Goal: Task Accomplishment & Management: Manage account settings

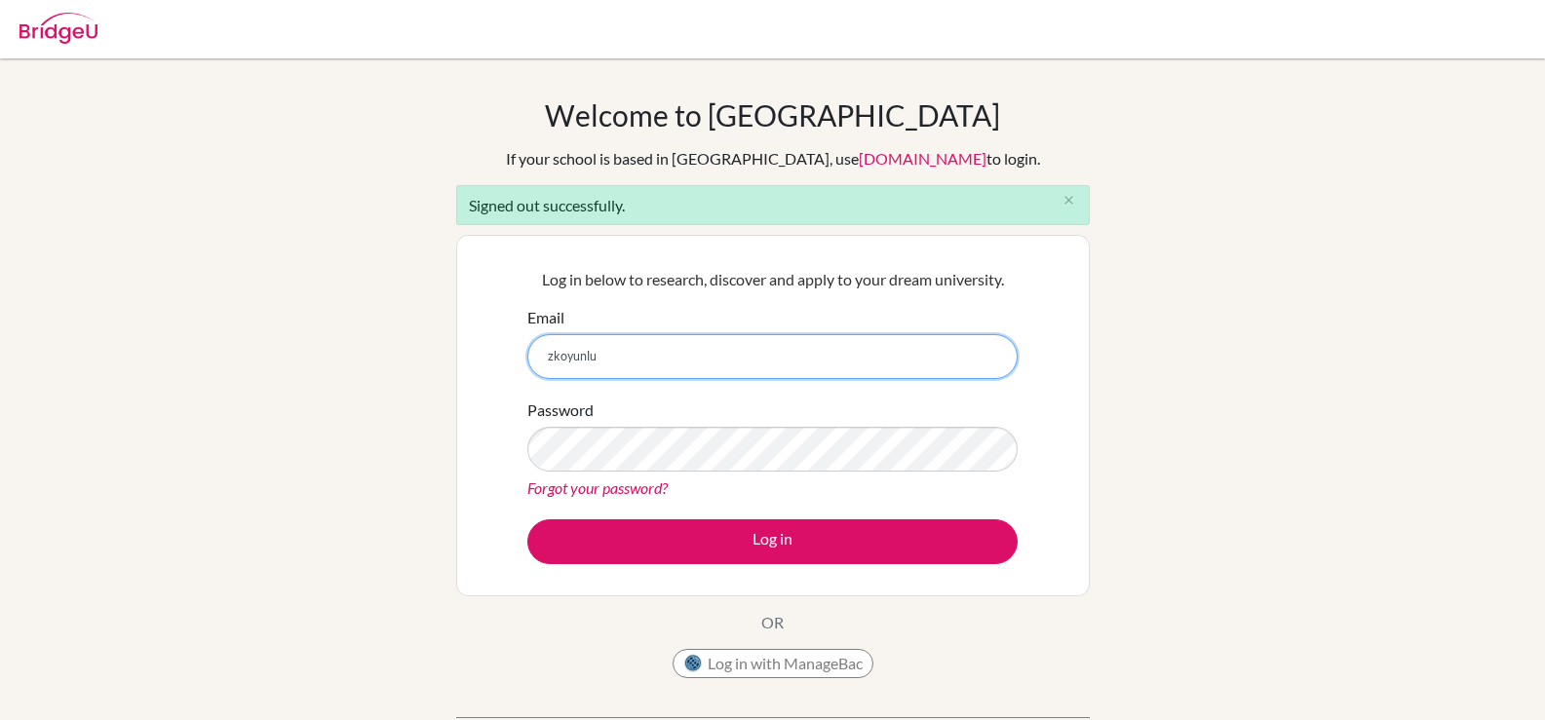
type input "[EMAIL_ADDRESS][DOMAIN_NAME]"
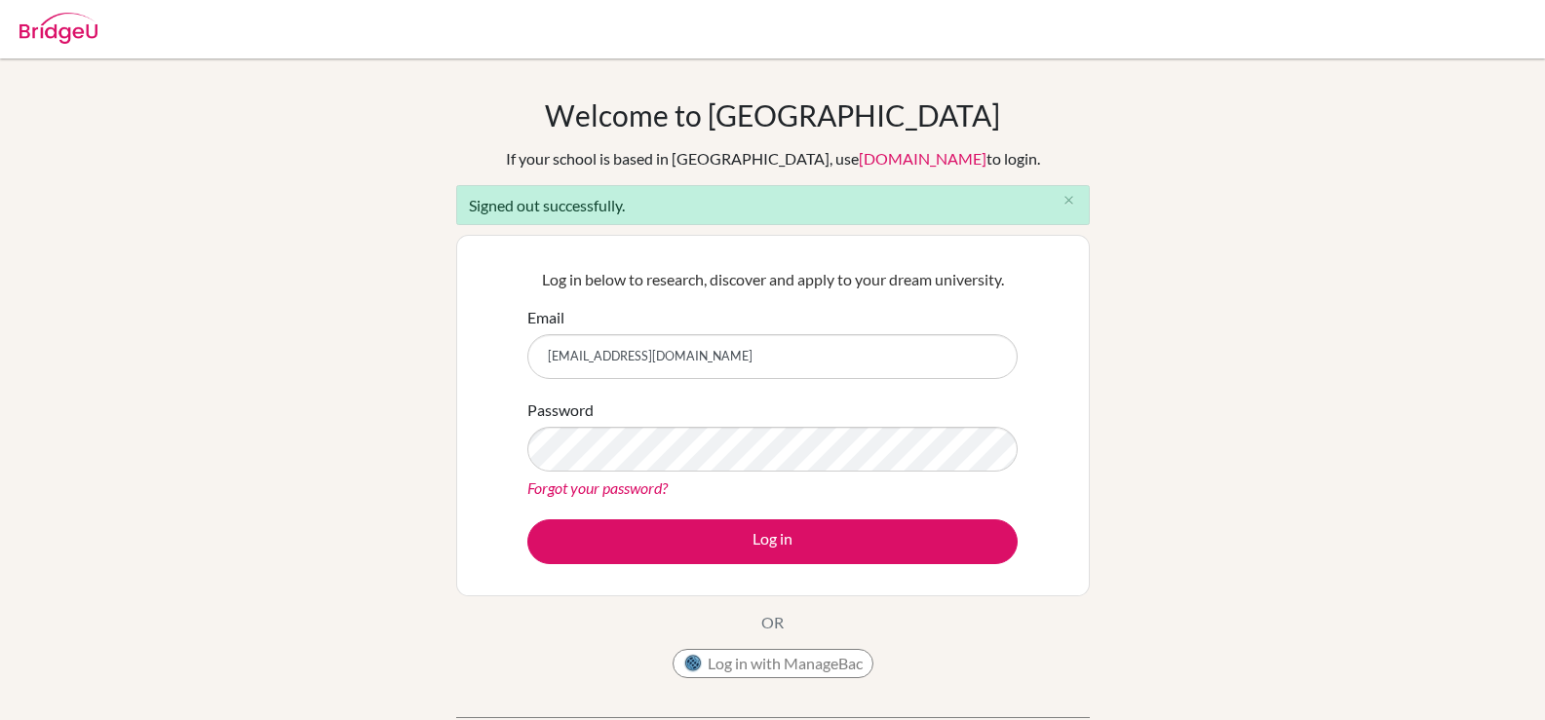
click at [629, 518] on form "Email [EMAIL_ADDRESS][DOMAIN_NAME] Password Forgot your password? Log in" at bounding box center [772, 435] width 490 height 258
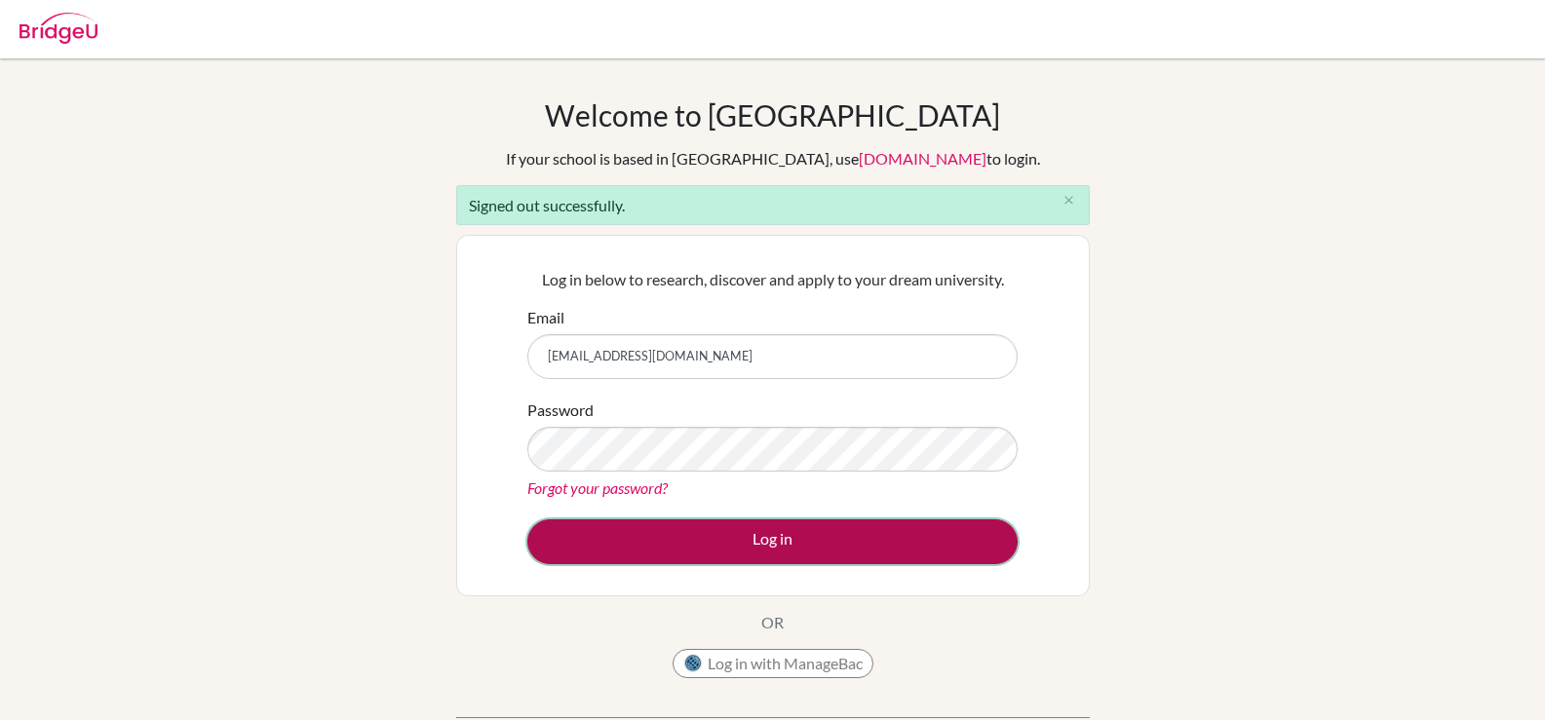
click at [620, 526] on button "Log in" at bounding box center [772, 542] width 490 height 45
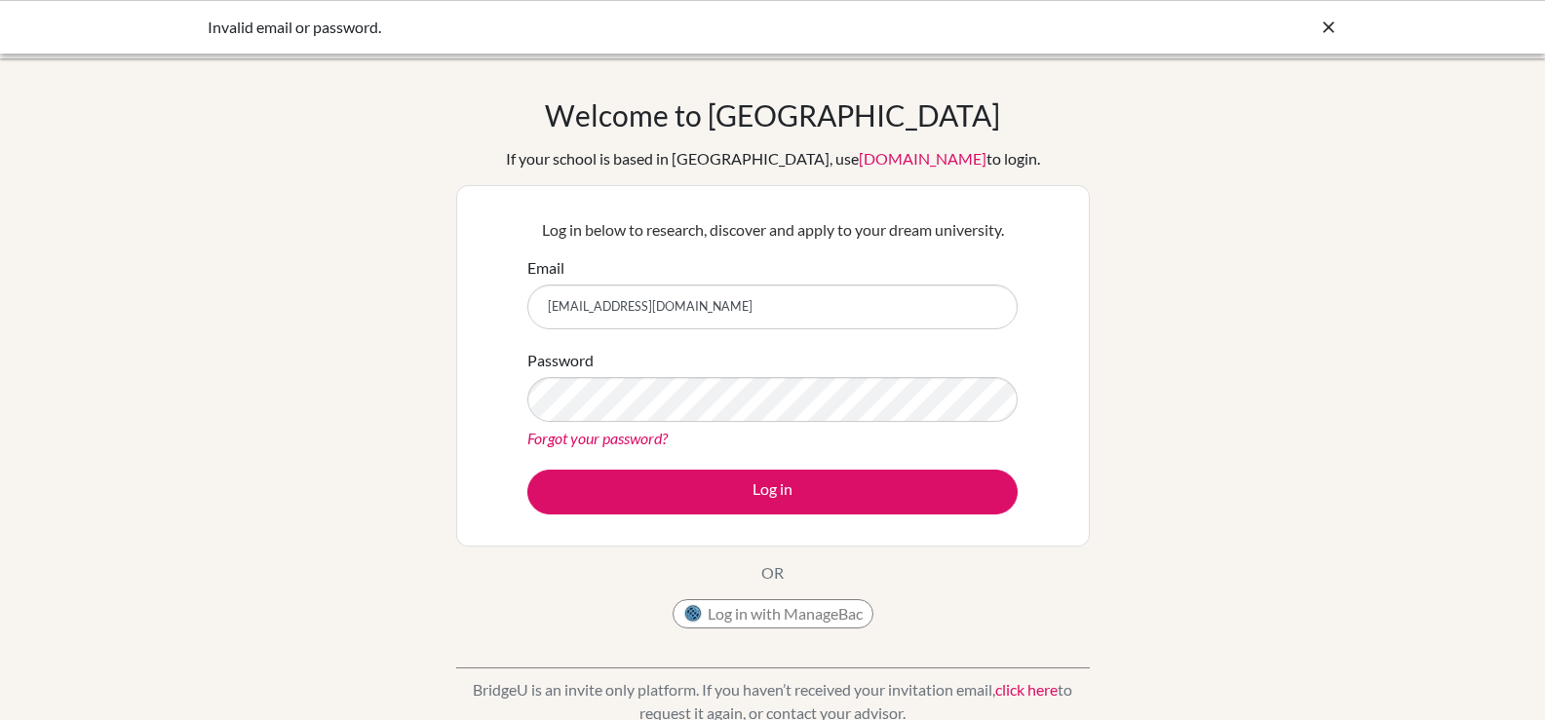
click at [750, 424] on div "Password Forgot your password?" at bounding box center [772, 399] width 490 height 101
click at [732, 367] on div "Password Forgot your password?" at bounding box center [772, 399] width 490 height 101
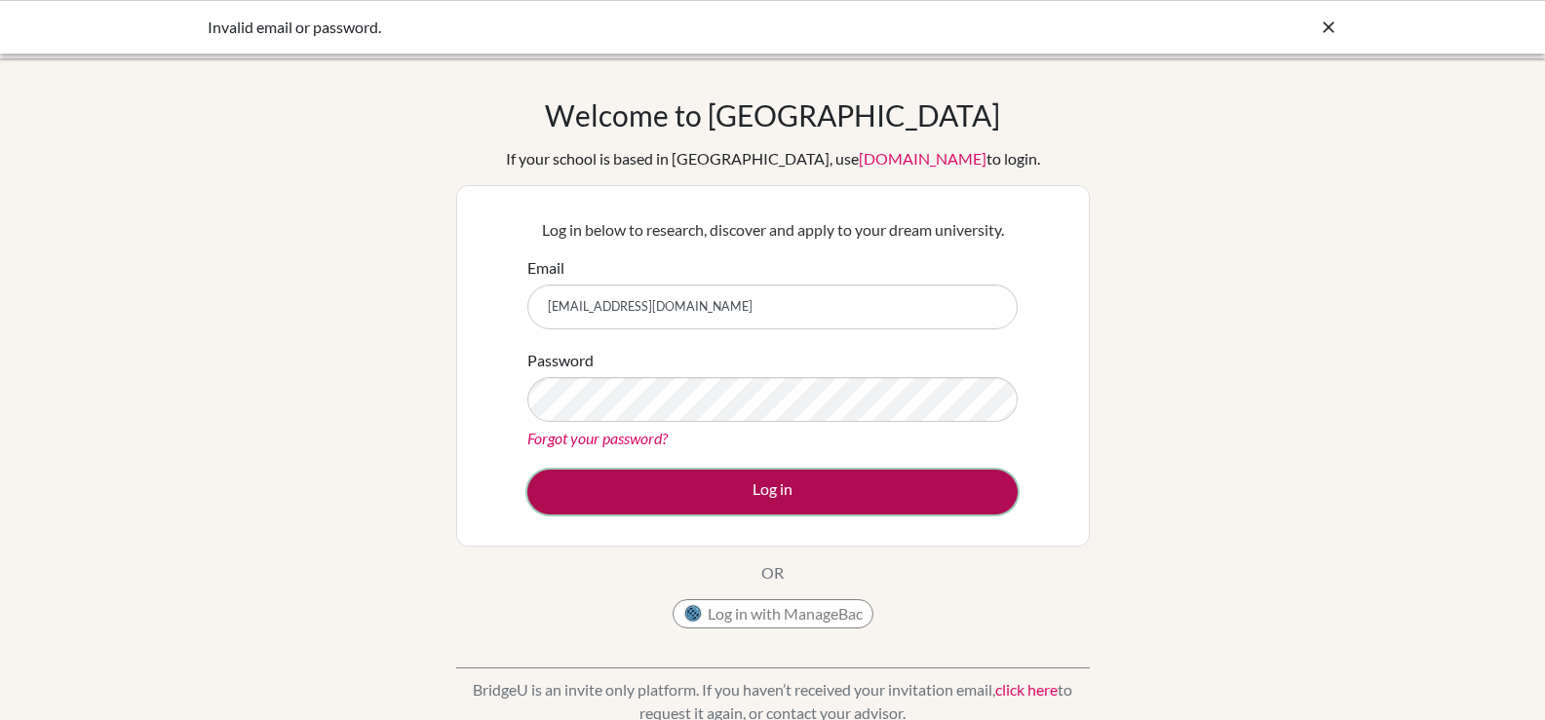
click at [716, 486] on button "Log in" at bounding box center [772, 492] width 490 height 45
click at [722, 503] on button "Log in" at bounding box center [772, 492] width 490 height 45
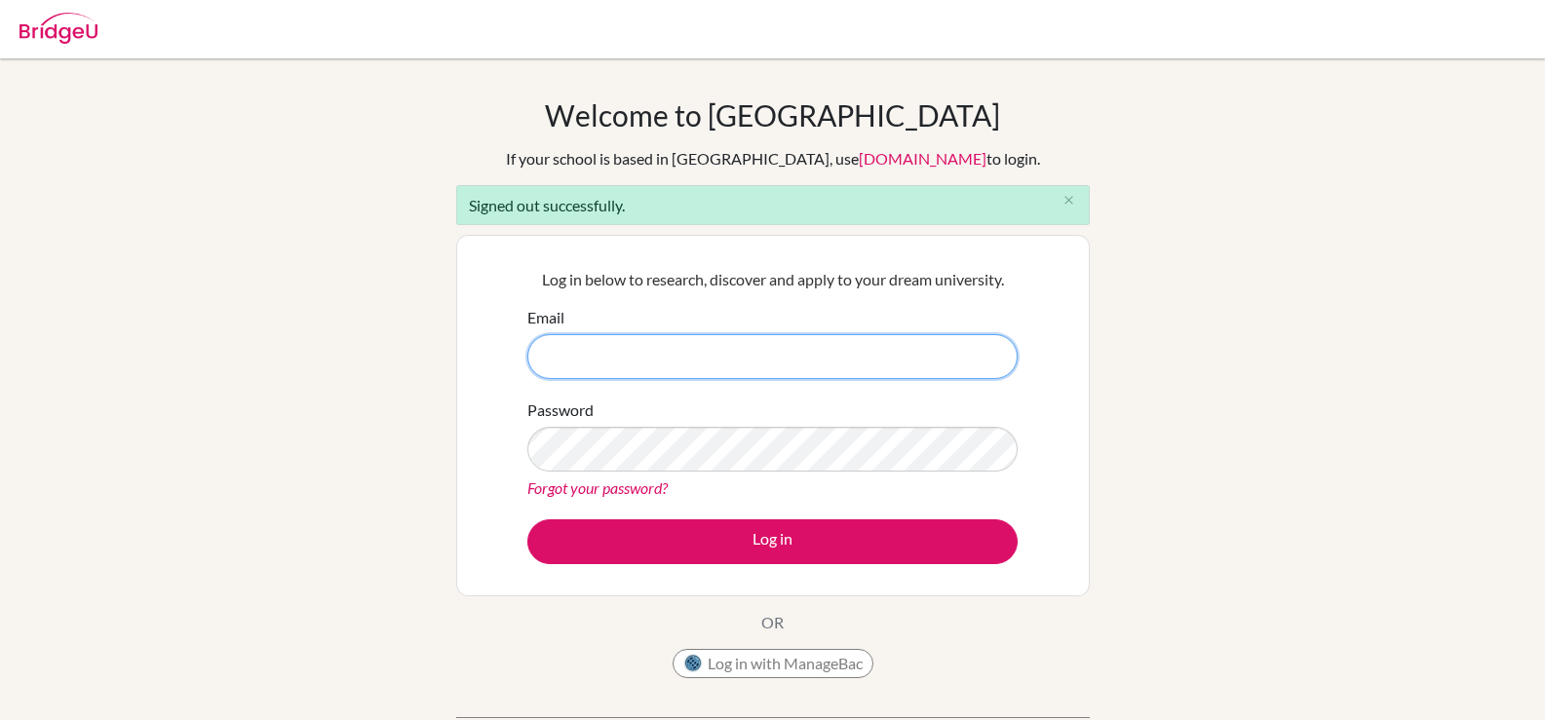
click at [746, 354] on input "Email" at bounding box center [772, 356] width 490 height 45
type input "celsanady@cesegypt.com"
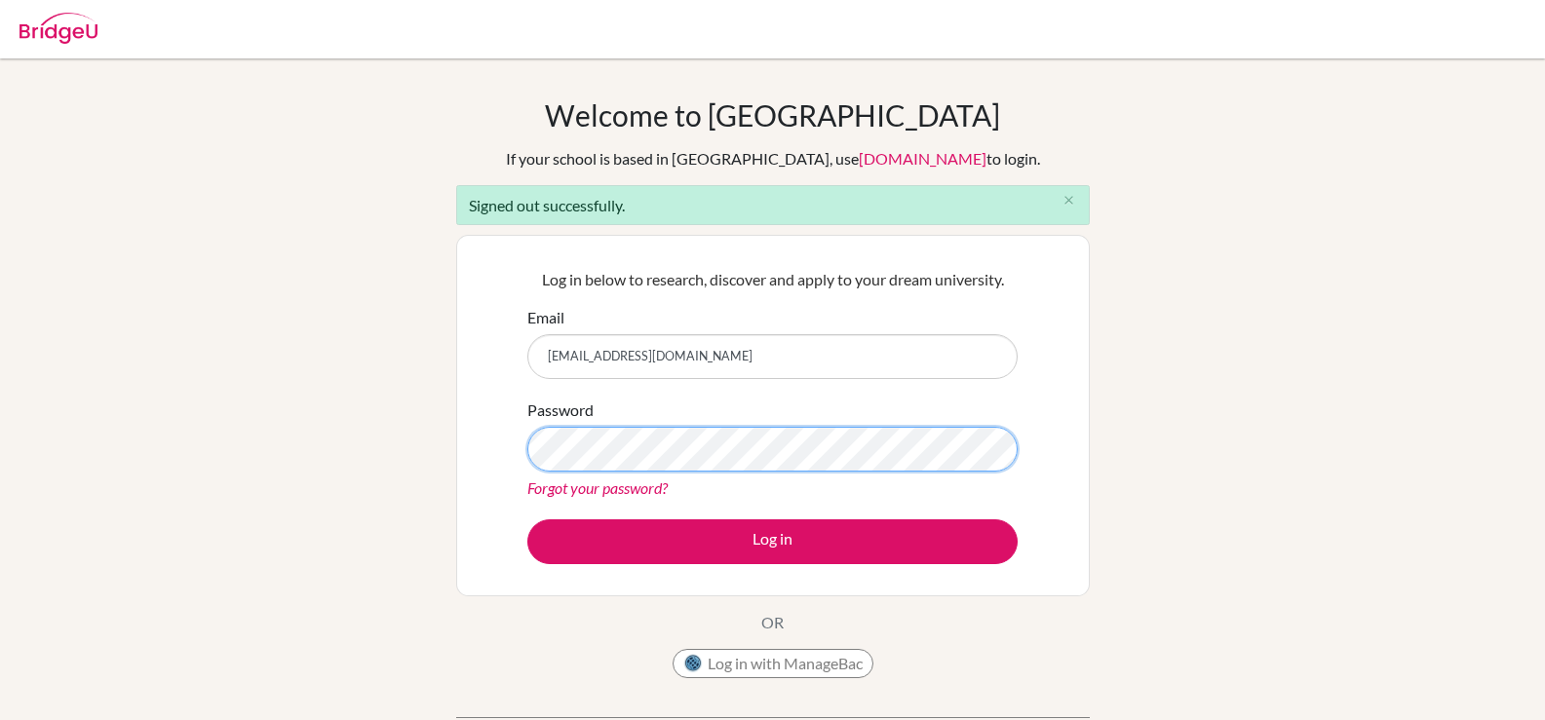
click at [527, 520] on button "Log in" at bounding box center [772, 542] width 490 height 45
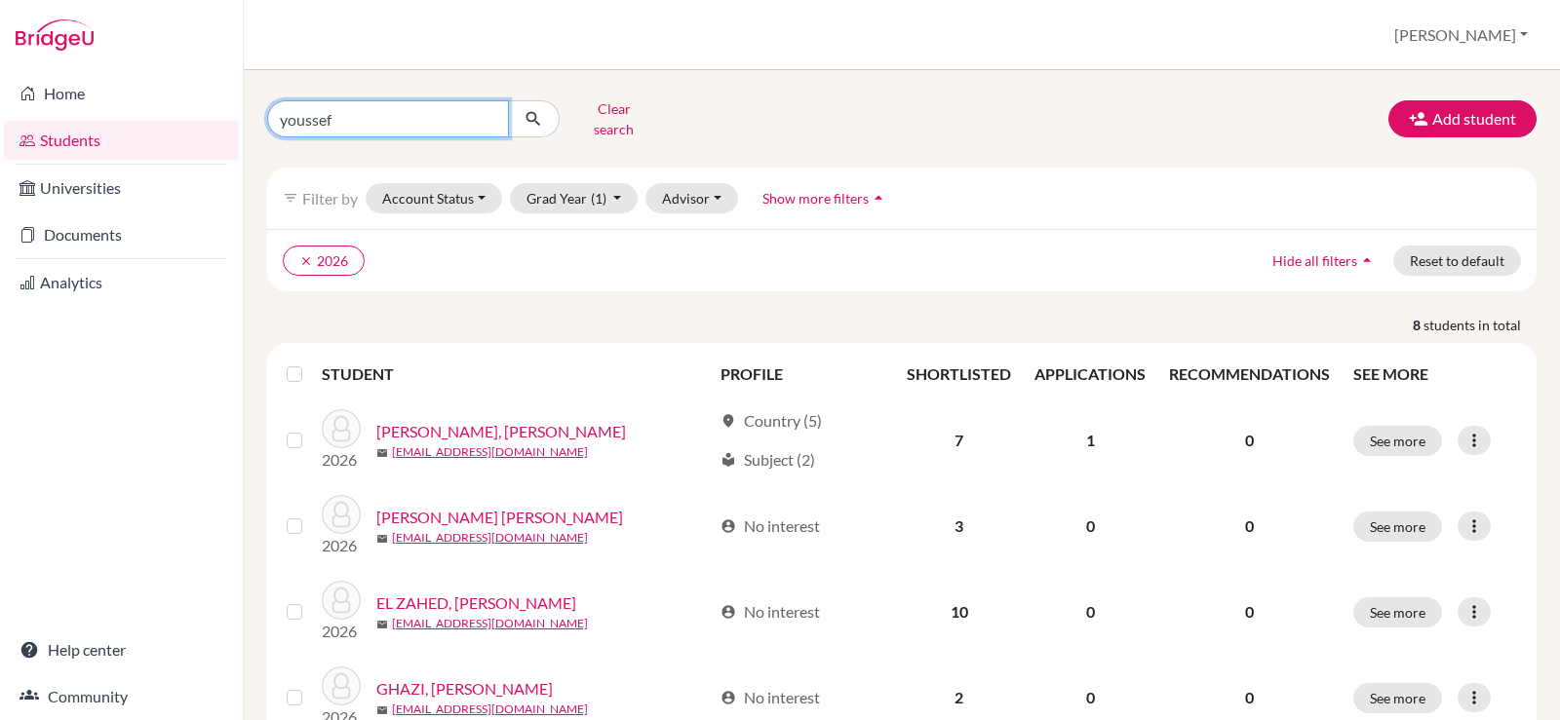
click at [485, 119] on input "youssef" at bounding box center [388, 118] width 242 height 37
click at [484, 115] on input "youssef" at bounding box center [388, 118] width 242 height 37
type input "[PERSON_NAME]"
click button "submit" at bounding box center [534, 118] width 52 height 37
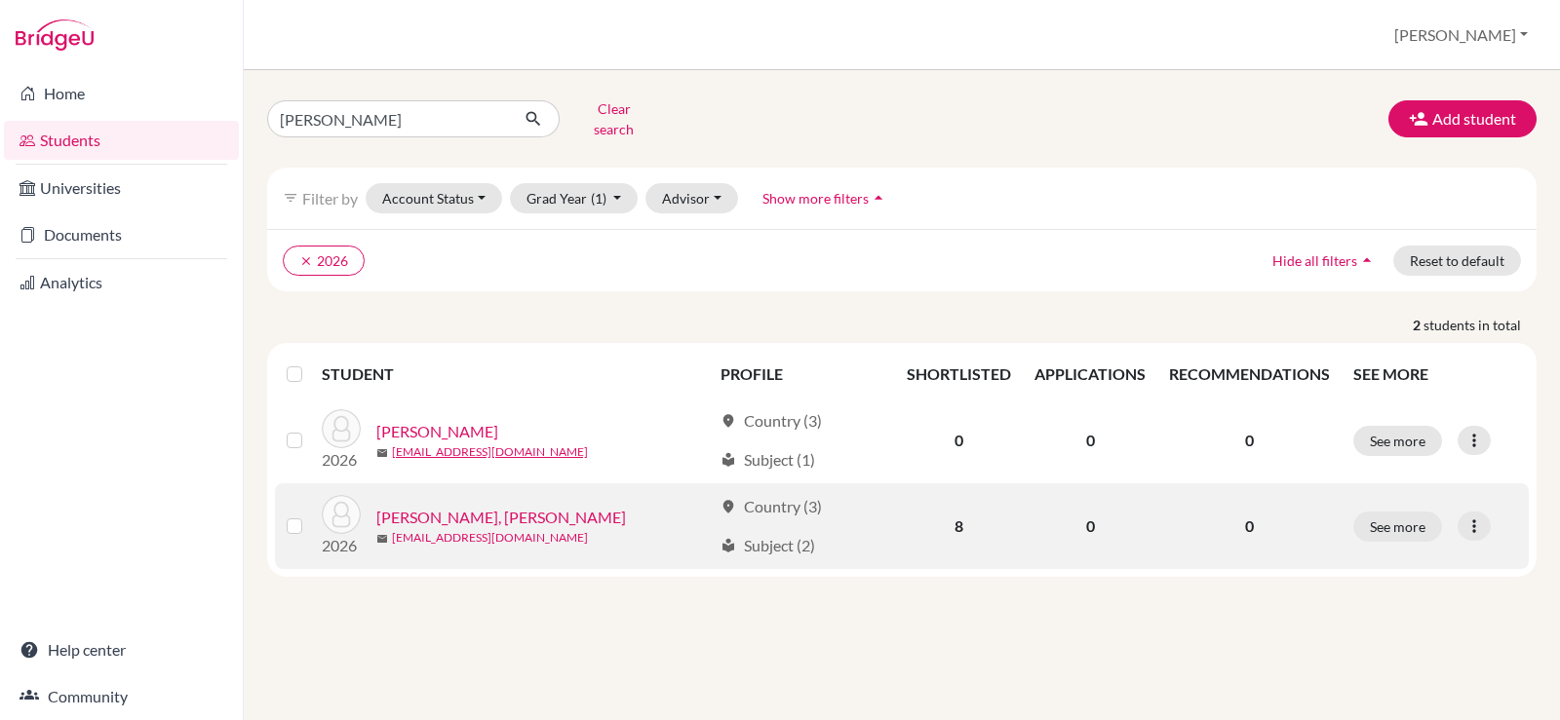
click at [464, 529] on link "smorsi@students.cesegypt.com" at bounding box center [490, 538] width 196 height 18
click at [489, 506] on link "MORSI, Sara Ahmed" at bounding box center [501, 517] width 250 height 23
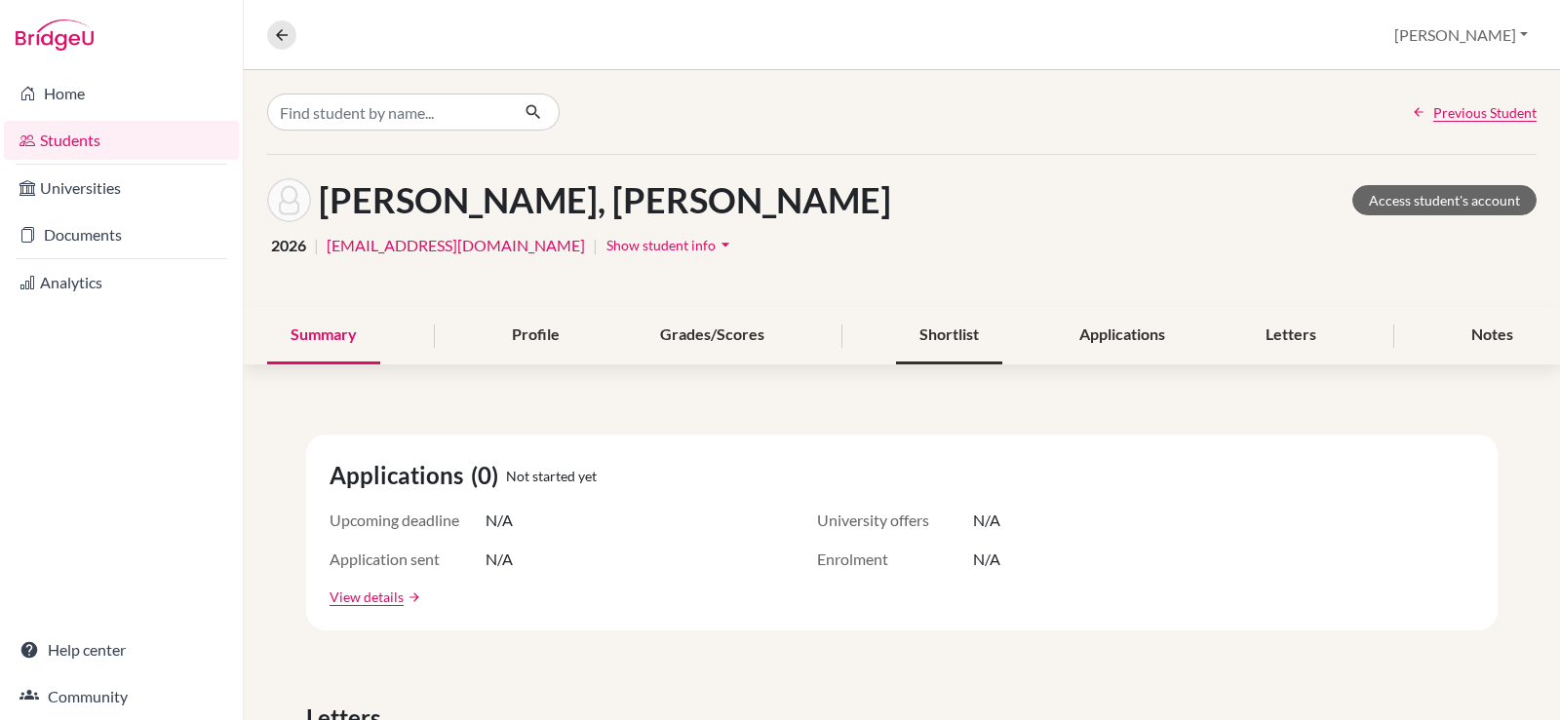
click at [918, 328] on div "Shortlist" at bounding box center [949, 336] width 106 height 58
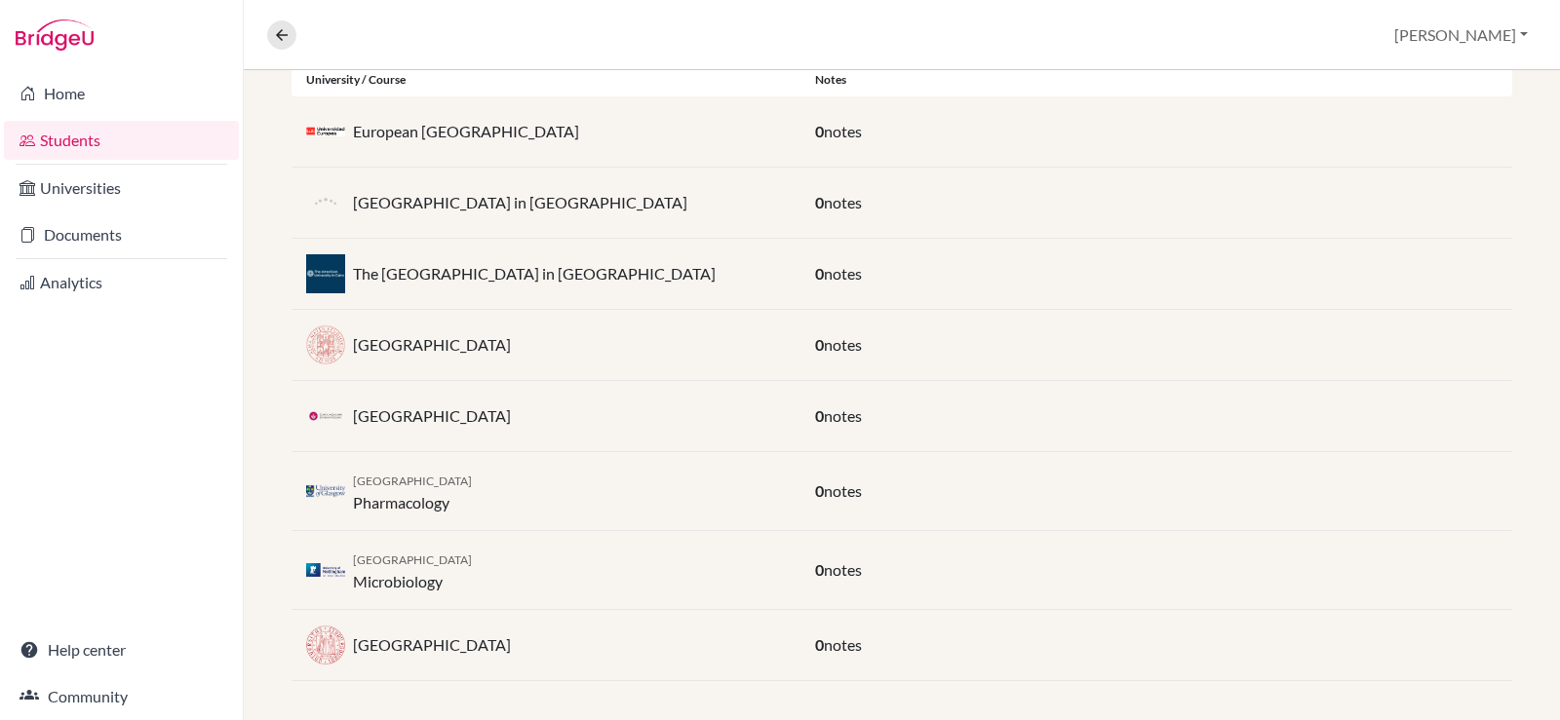
scroll to position [438, 0]
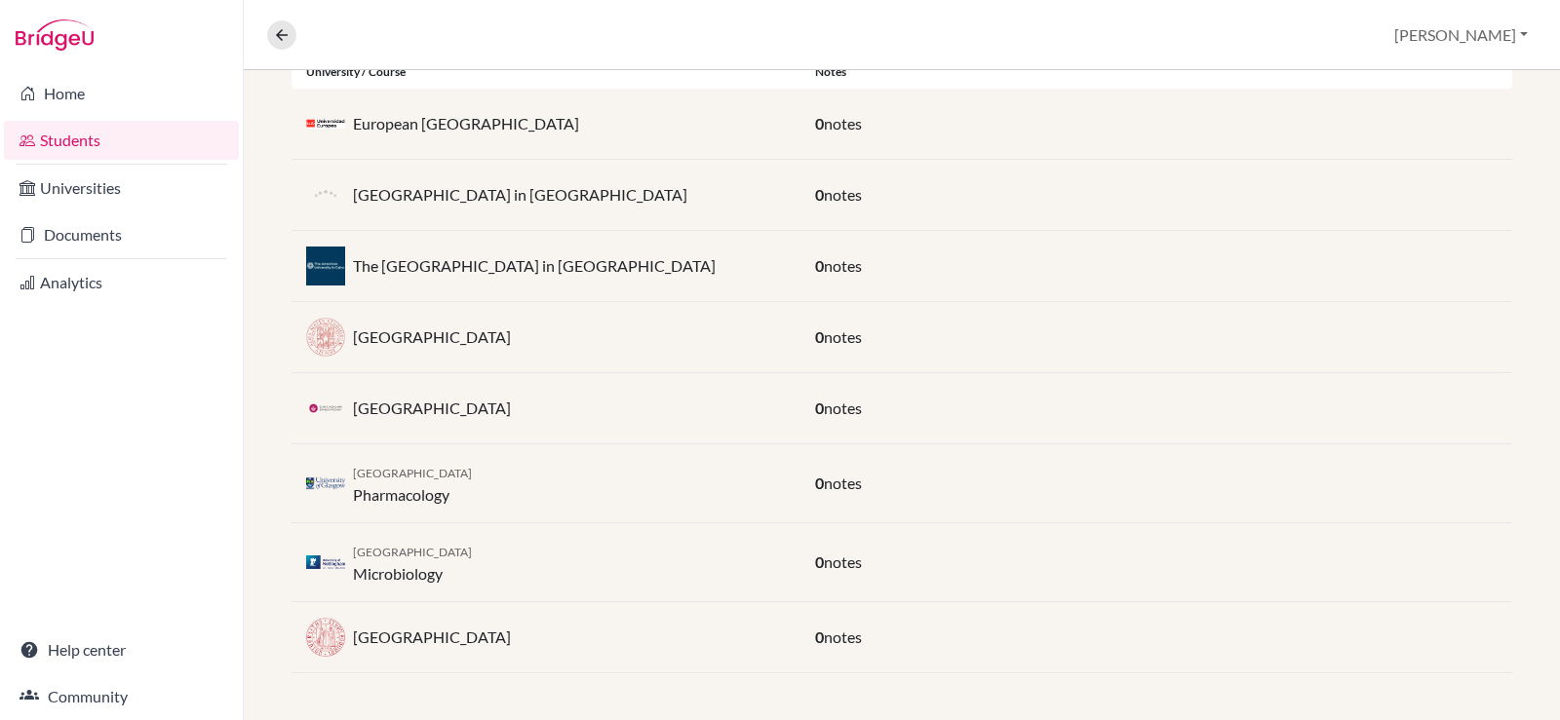
drag, startPoint x: 559, startPoint y: 328, endPoint x: 329, endPoint y: 346, distance: 229.7
click at [329, 346] on div "University of Bologna" at bounding box center [545, 337] width 509 height 39
copy div "University of Bologna"
drag, startPoint x: 489, startPoint y: 638, endPoint x: 441, endPoint y: 635, distance: 48.8
click at [441, 635] on div "University of Padua" at bounding box center [545, 637] width 509 height 39
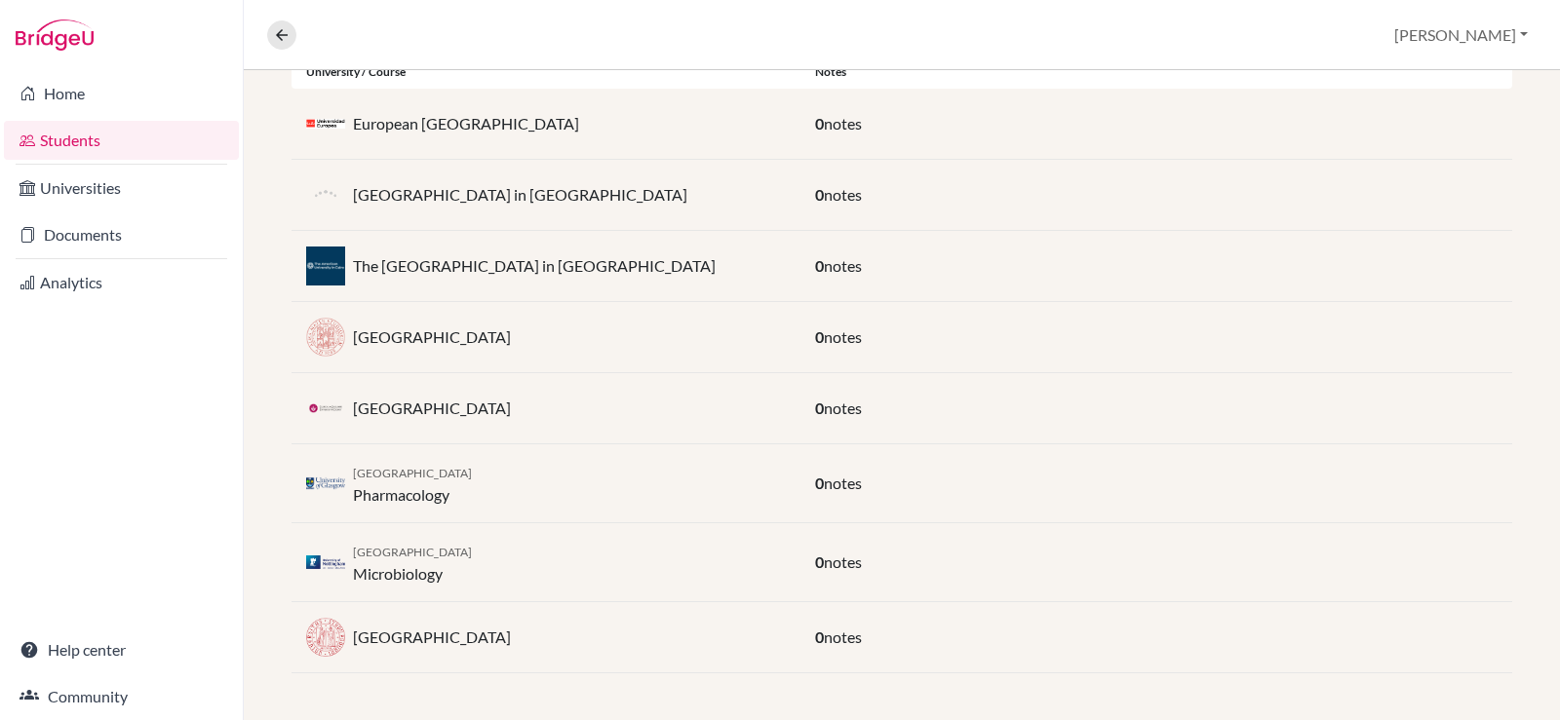
copy p "Padua"
drag, startPoint x: 497, startPoint y: 549, endPoint x: 348, endPoint y: 556, distance: 149.3
click at [348, 556] on div "University of Nottingham Microbiology" at bounding box center [545, 562] width 509 height 47
copy div "University of Nottingham"
drag, startPoint x: 449, startPoint y: 573, endPoint x: 371, endPoint y: 577, distance: 78.1
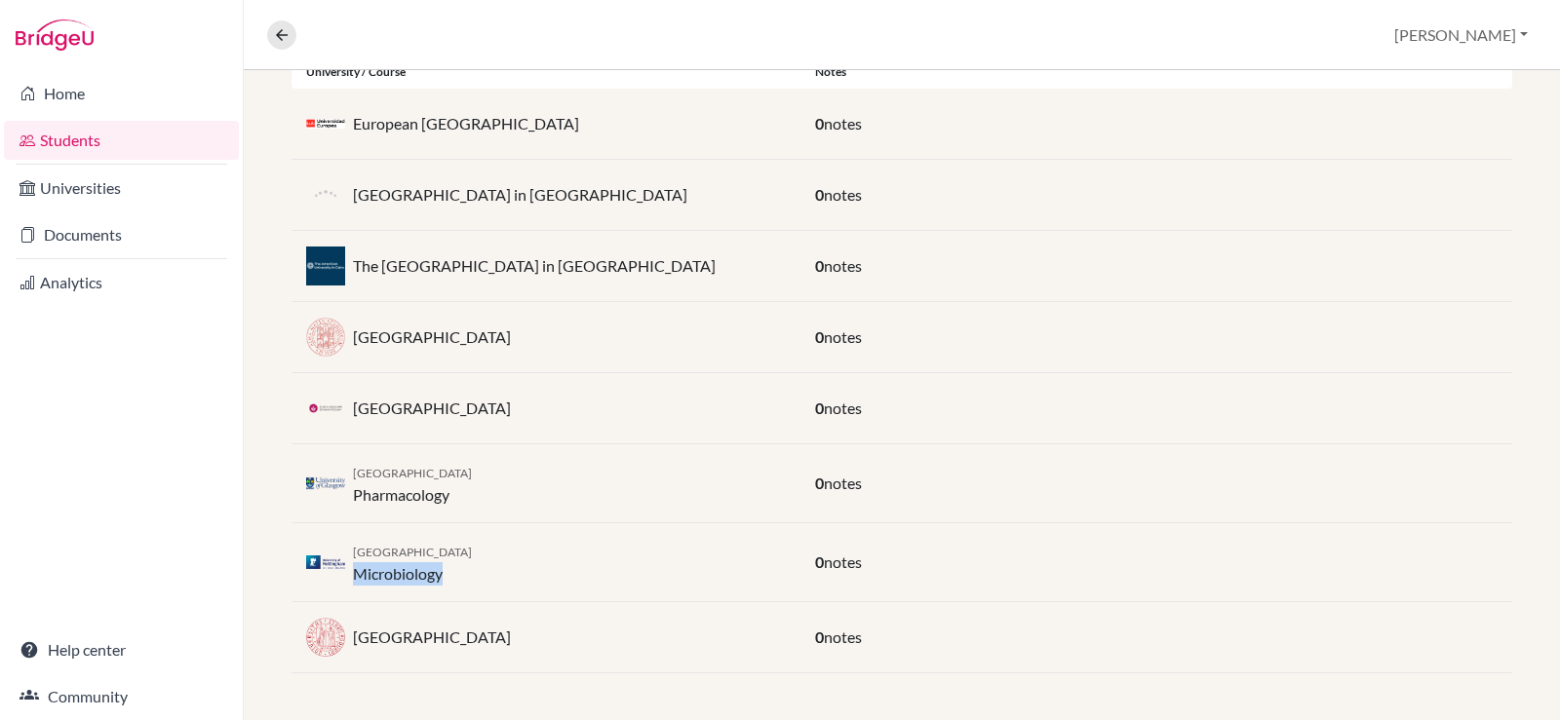
click at [360, 577] on div "University of Nottingham Microbiology" at bounding box center [412, 562] width 119 height 47
copy div "Microbiology"
drag, startPoint x: 462, startPoint y: 496, endPoint x: 350, endPoint y: 508, distance: 112.7
click at [350, 508] on div "University of Glasgow Pharmacology 0 notes" at bounding box center [901, 483] width 1220 height 79
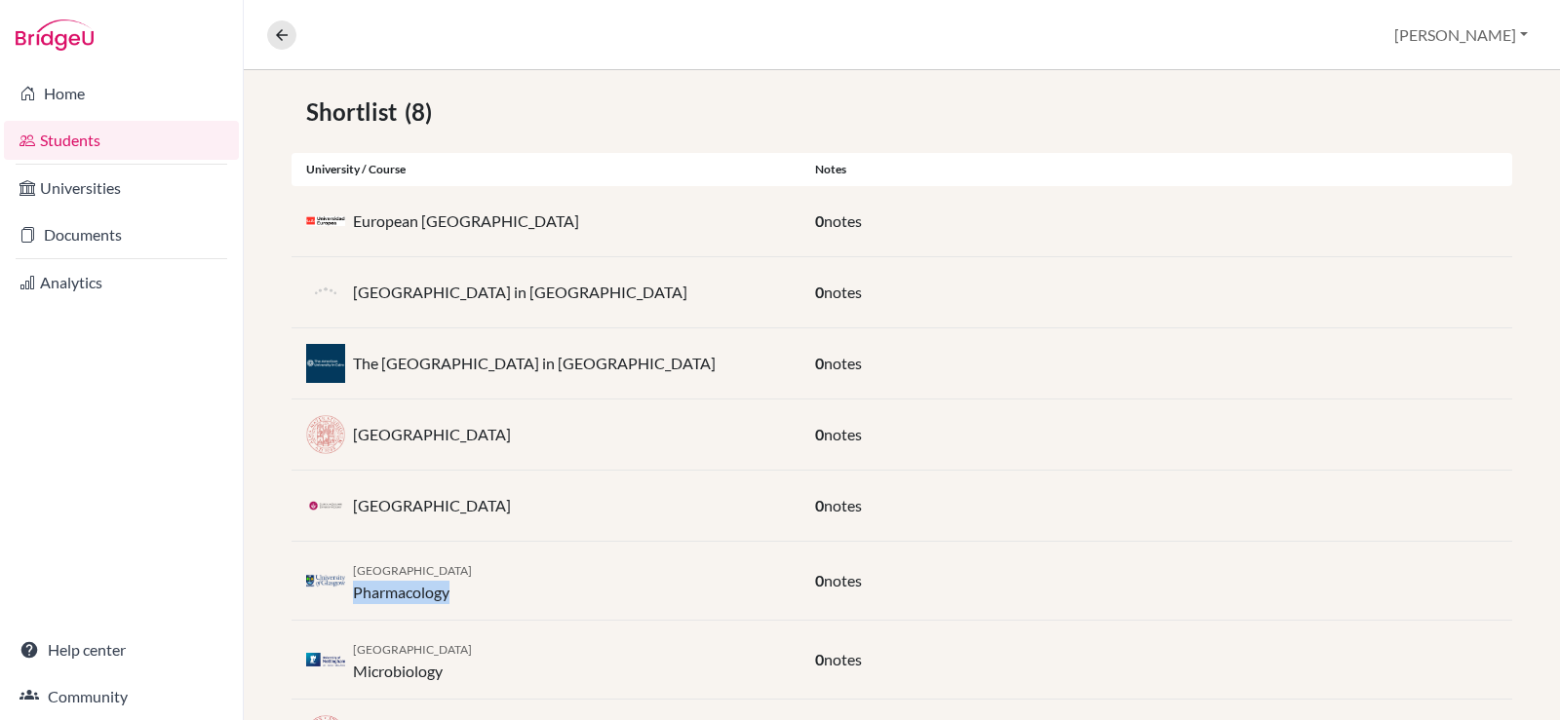
scroll to position [243, 0]
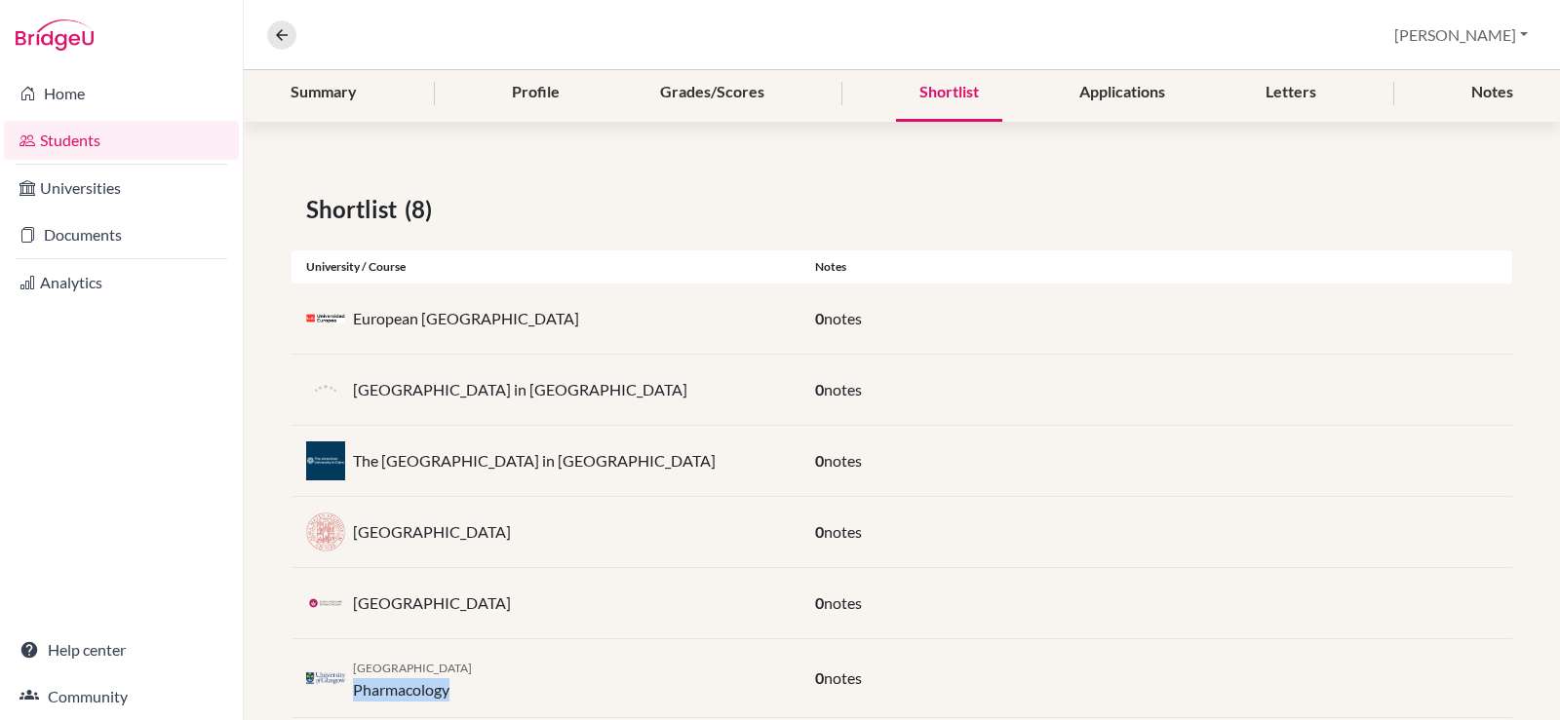
drag, startPoint x: 471, startPoint y: 666, endPoint x: 352, endPoint y: 667, distance: 118.9
click at [352, 667] on div "University of Glasgow Pharmacology" at bounding box center [545, 678] width 509 height 47
copy span "University of Glasgow"
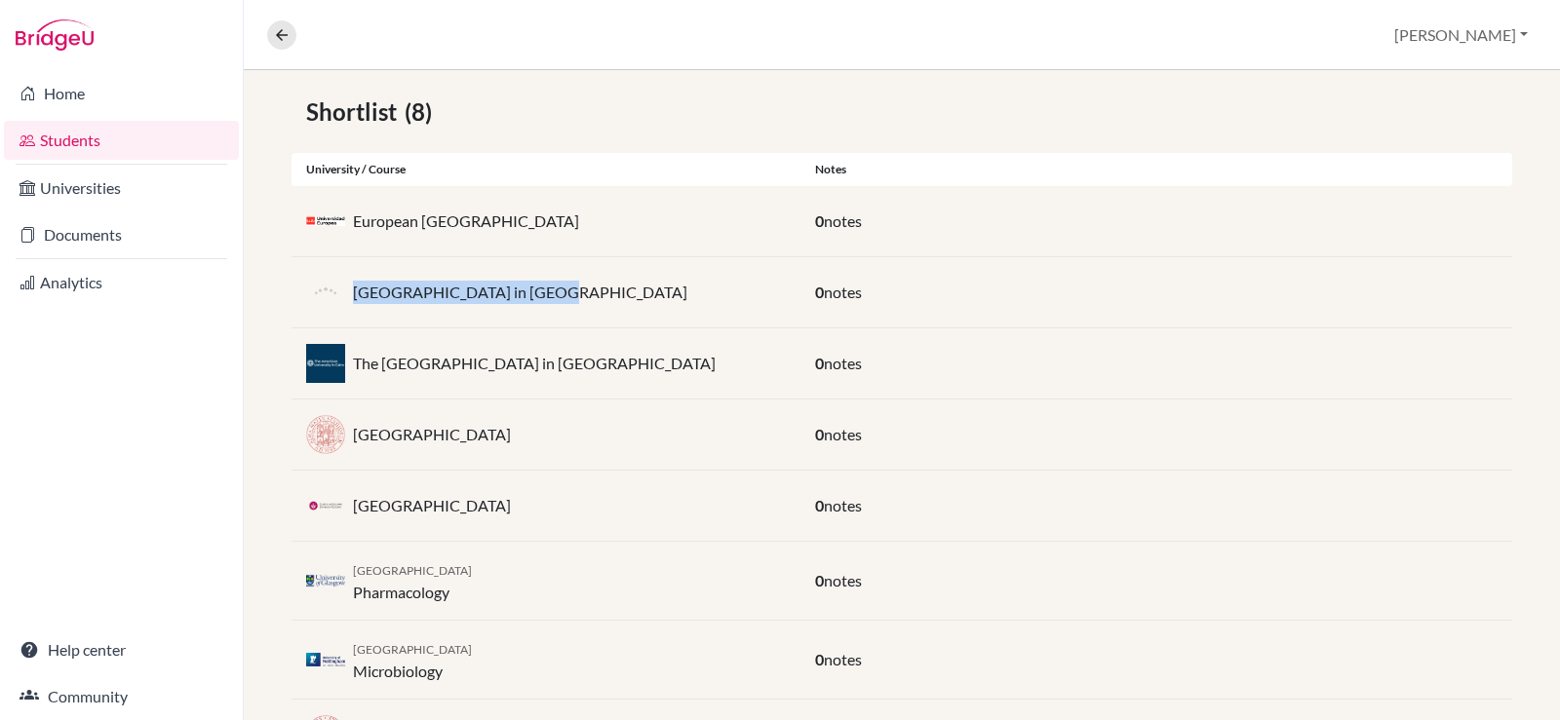
drag, startPoint x: 550, startPoint y: 289, endPoint x: 354, endPoint y: 297, distance: 196.1
click at [354, 297] on div "German University in Cairo" at bounding box center [545, 292] width 509 height 39
copy p "German University in Cairo"
click at [1512, 44] on button "[PERSON_NAME]" at bounding box center [1460, 35] width 151 height 37
click at [1456, 164] on button "Log out" at bounding box center [1403, 158] width 154 height 31
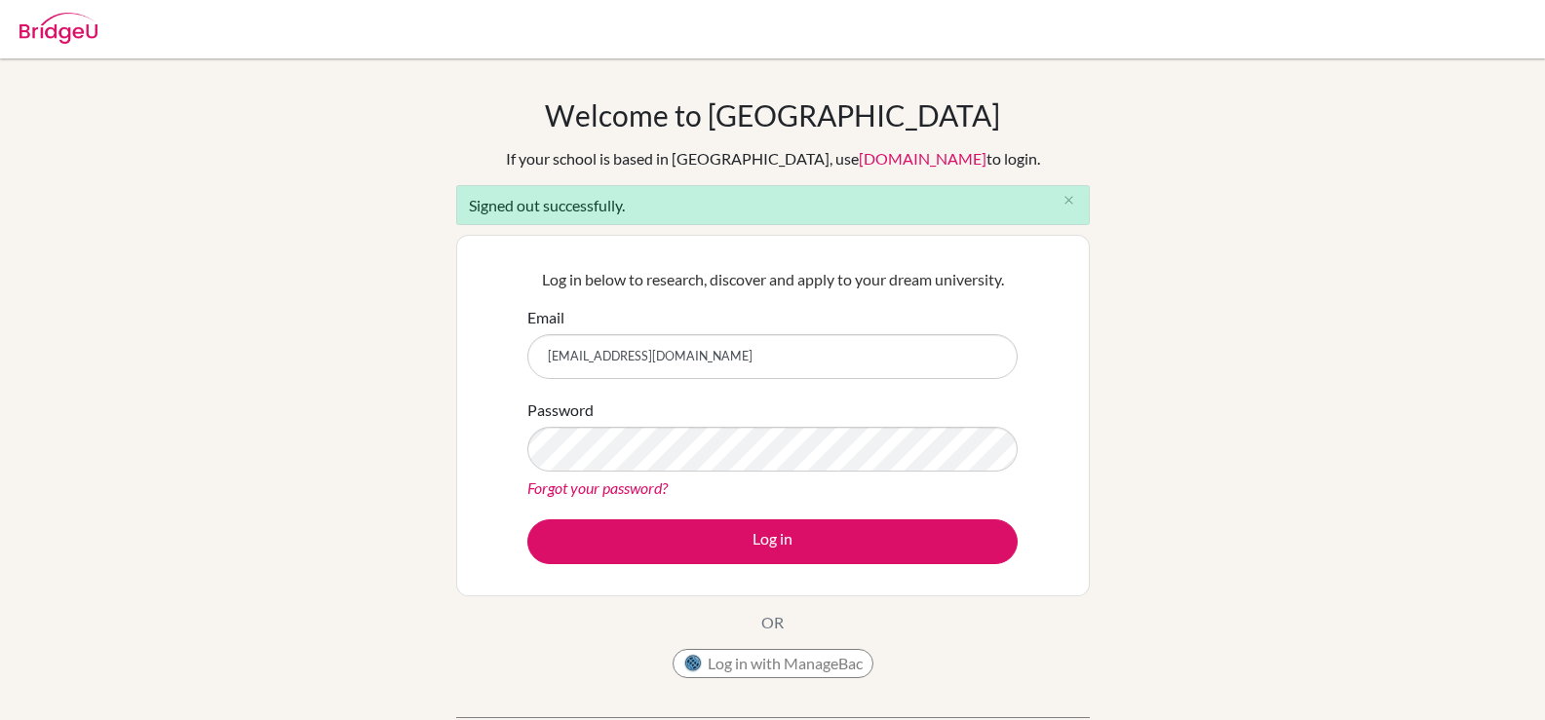
type input "[EMAIL_ADDRESS][DOMAIN_NAME]"
click at [527, 520] on button "Log in" at bounding box center [772, 542] width 490 height 45
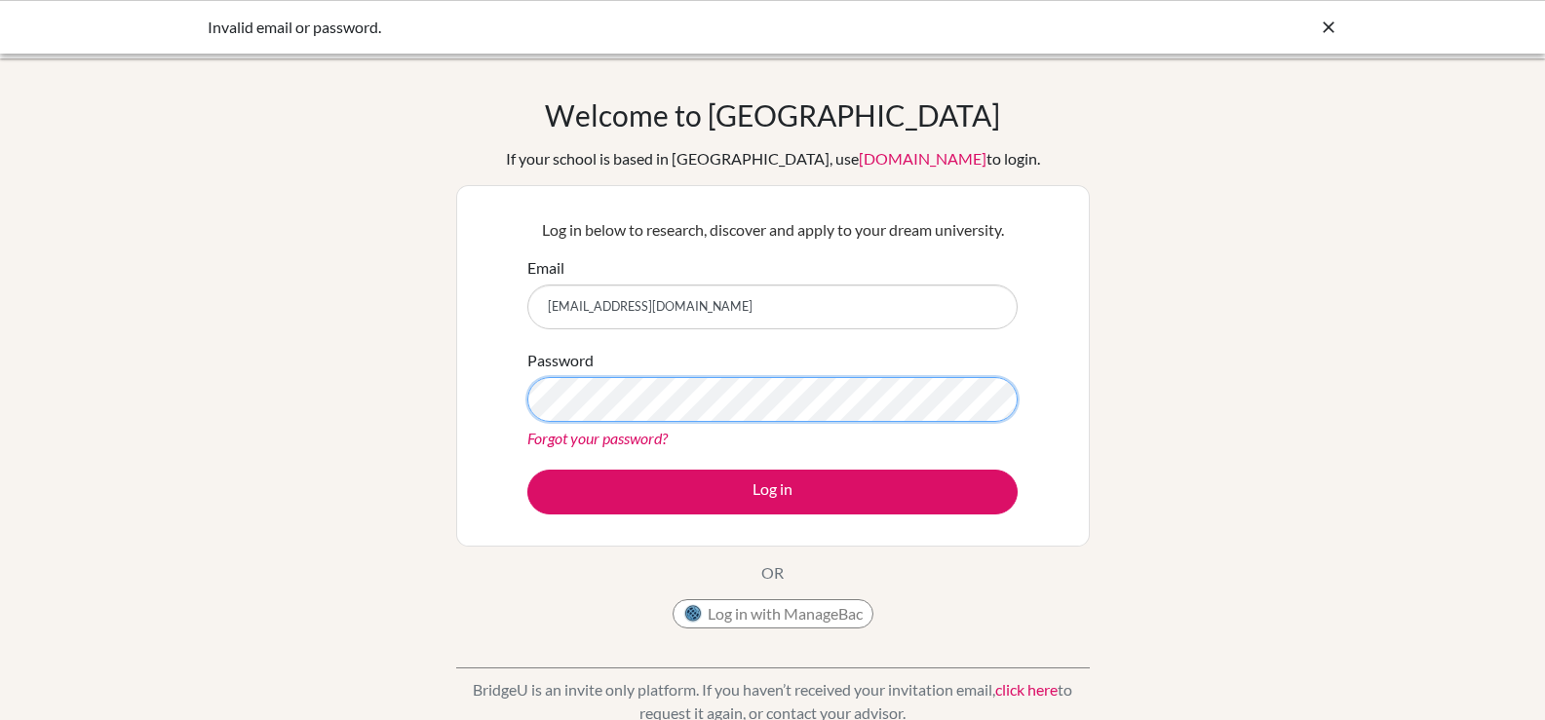
click at [527, 470] on button "Log in" at bounding box center [772, 492] width 490 height 45
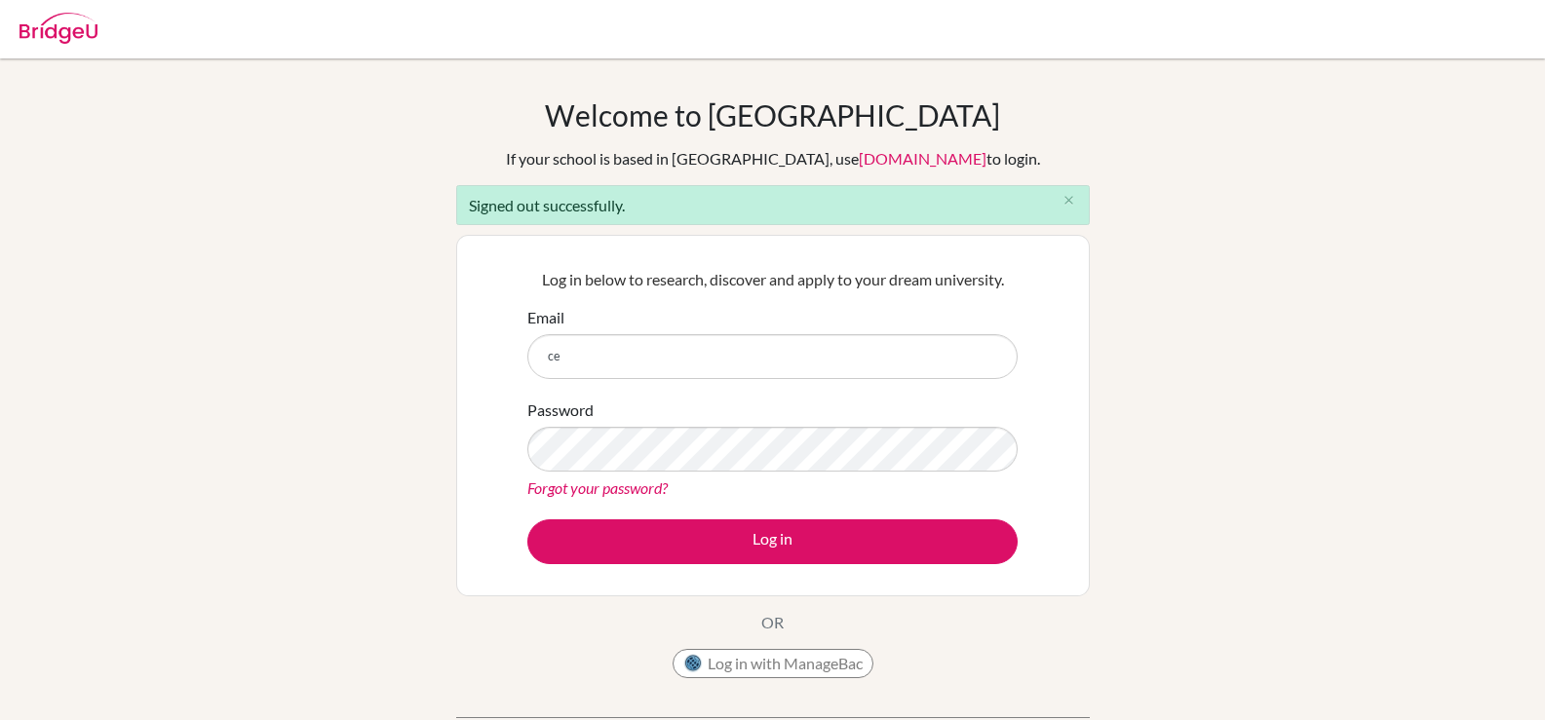
type input "[EMAIL_ADDRESS][DOMAIN_NAME]"
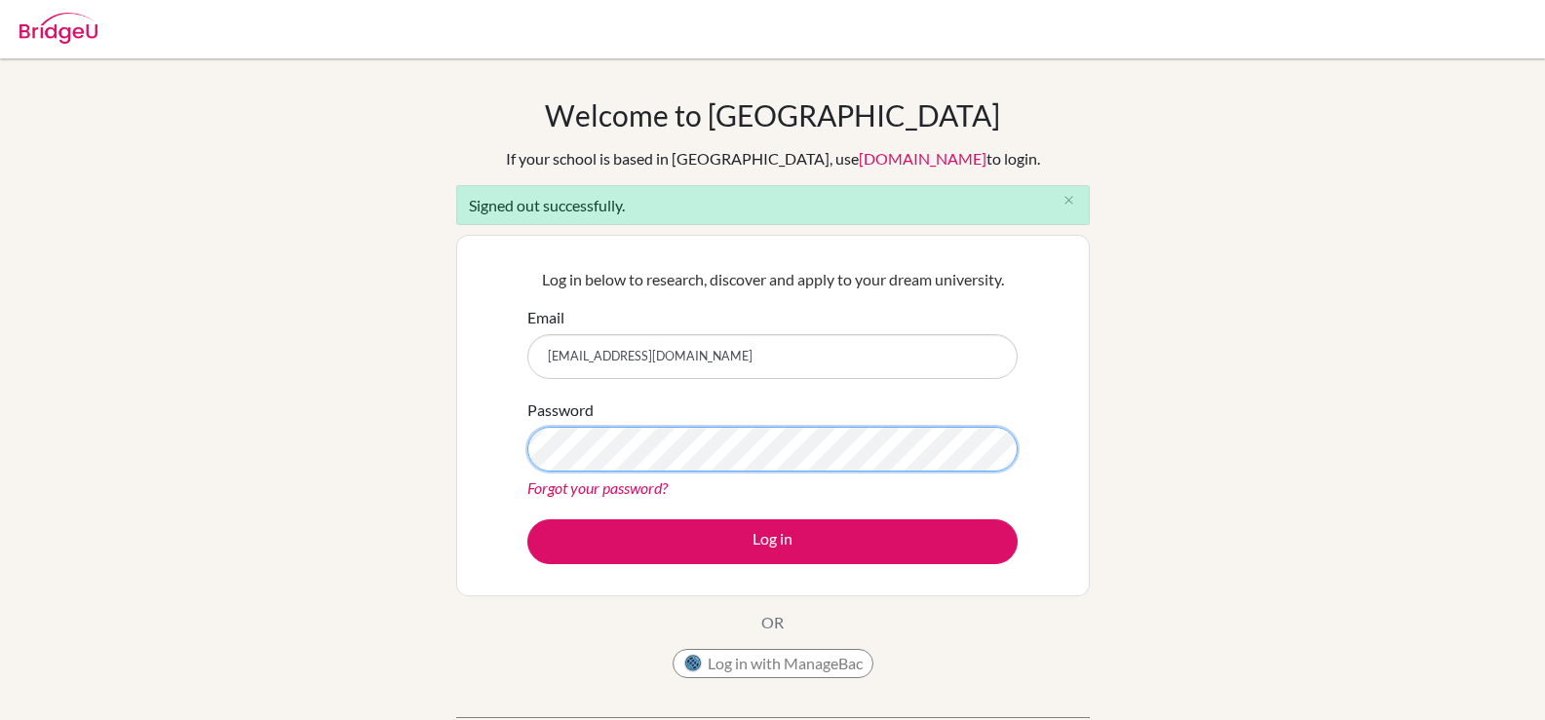
click at [527, 520] on button "Log in" at bounding box center [772, 542] width 490 height 45
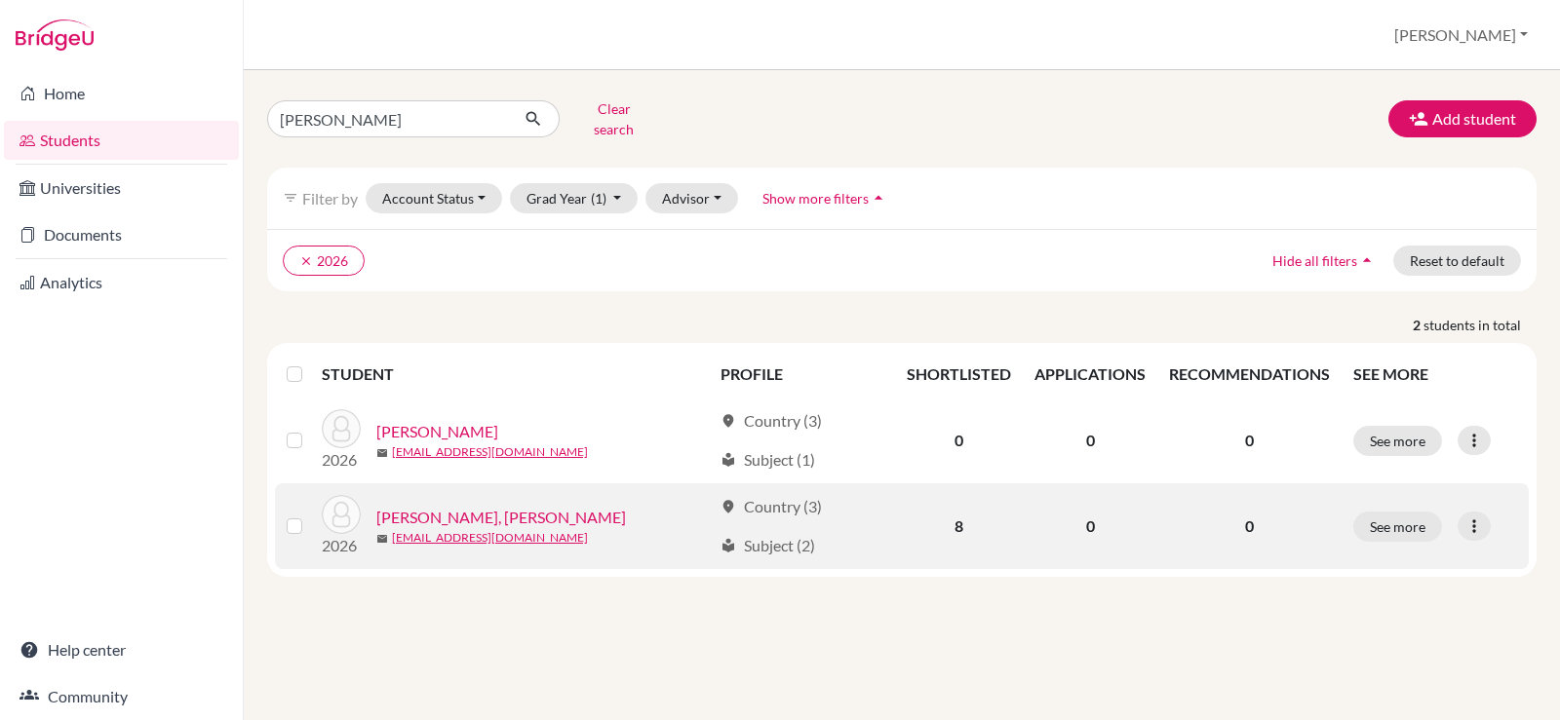
click at [473, 506] on link "MORSI, Sara Ahmed" at bounding box center [501, 517] width 250 height 23
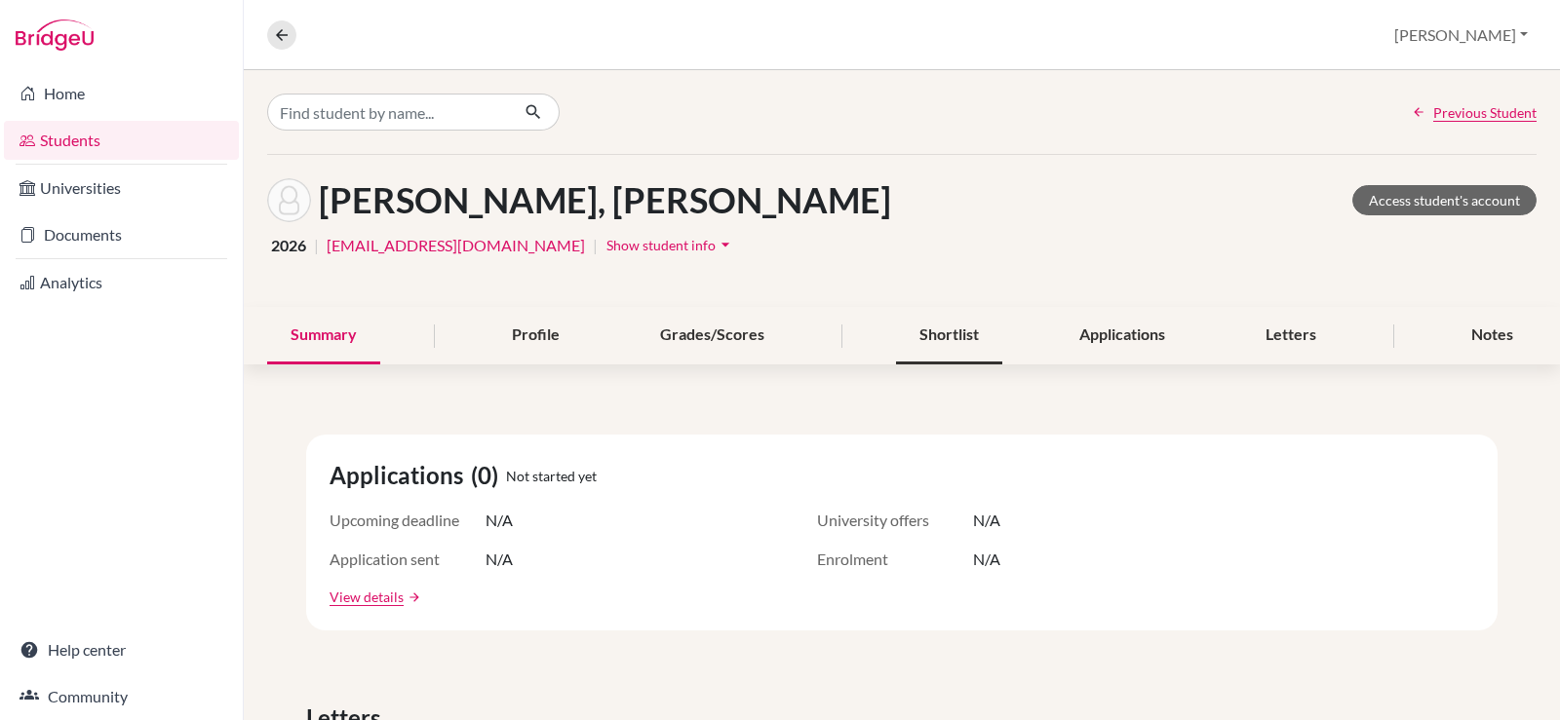
click at [957, 328] on div "Shortlist" at bounding box center [949, 336] width 106 height 58
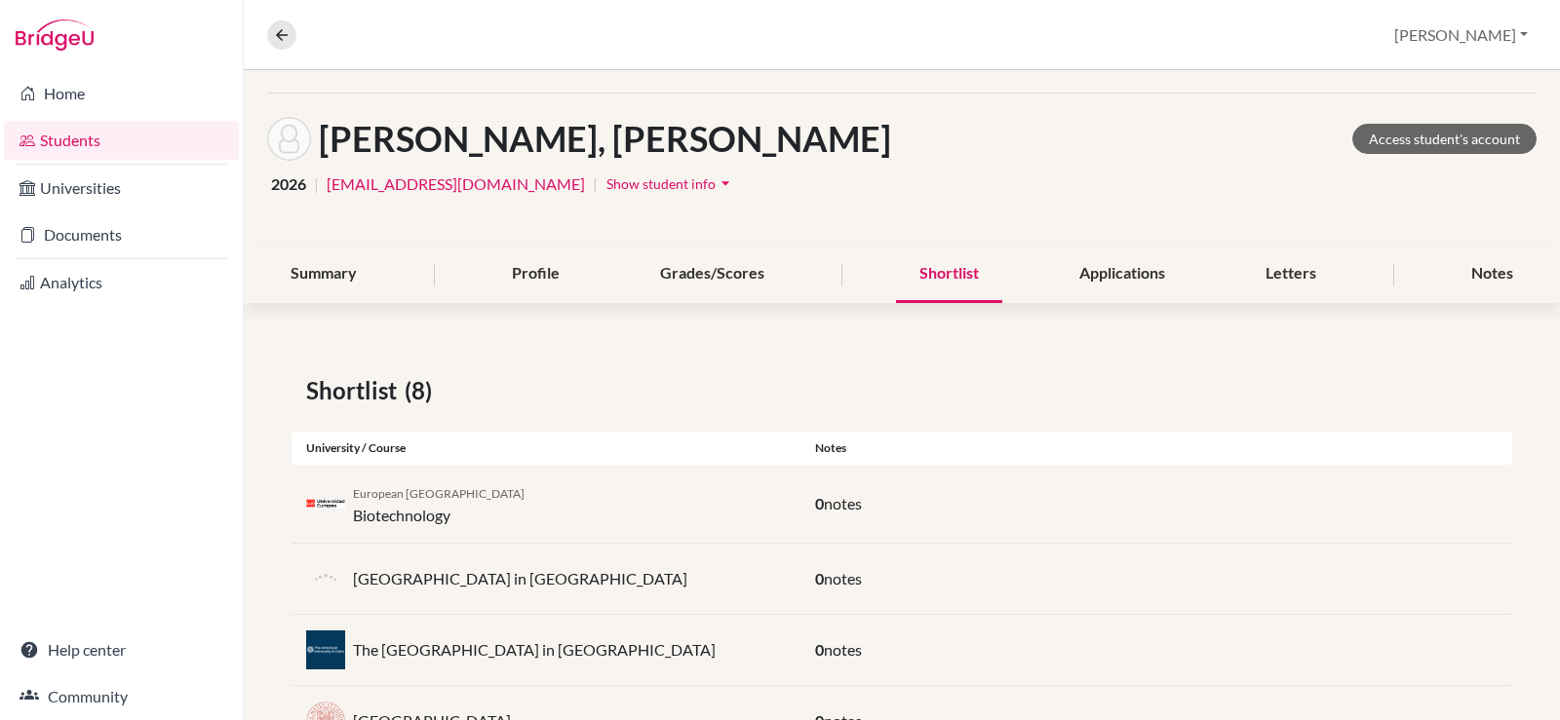
scroll to position [292, 0]
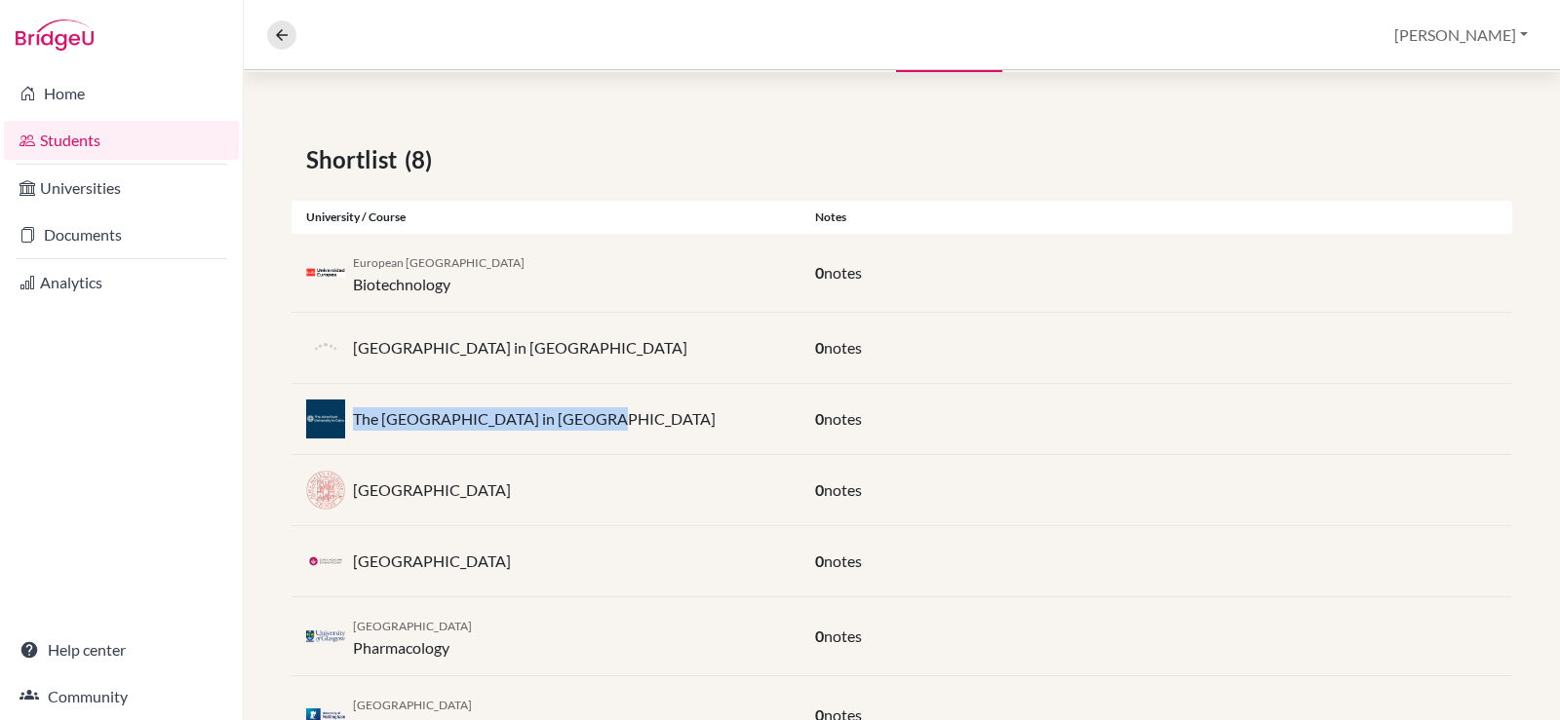
drag, startPoint x: 584, startPoint y: 419, endPoint x: 353, endPoint y: 421, distance: 231.0
click at [353, 421] on div "The American University in Cairo" at bounding box center [545, 419] width 509 height 39
copy p "The American University in Cairo"
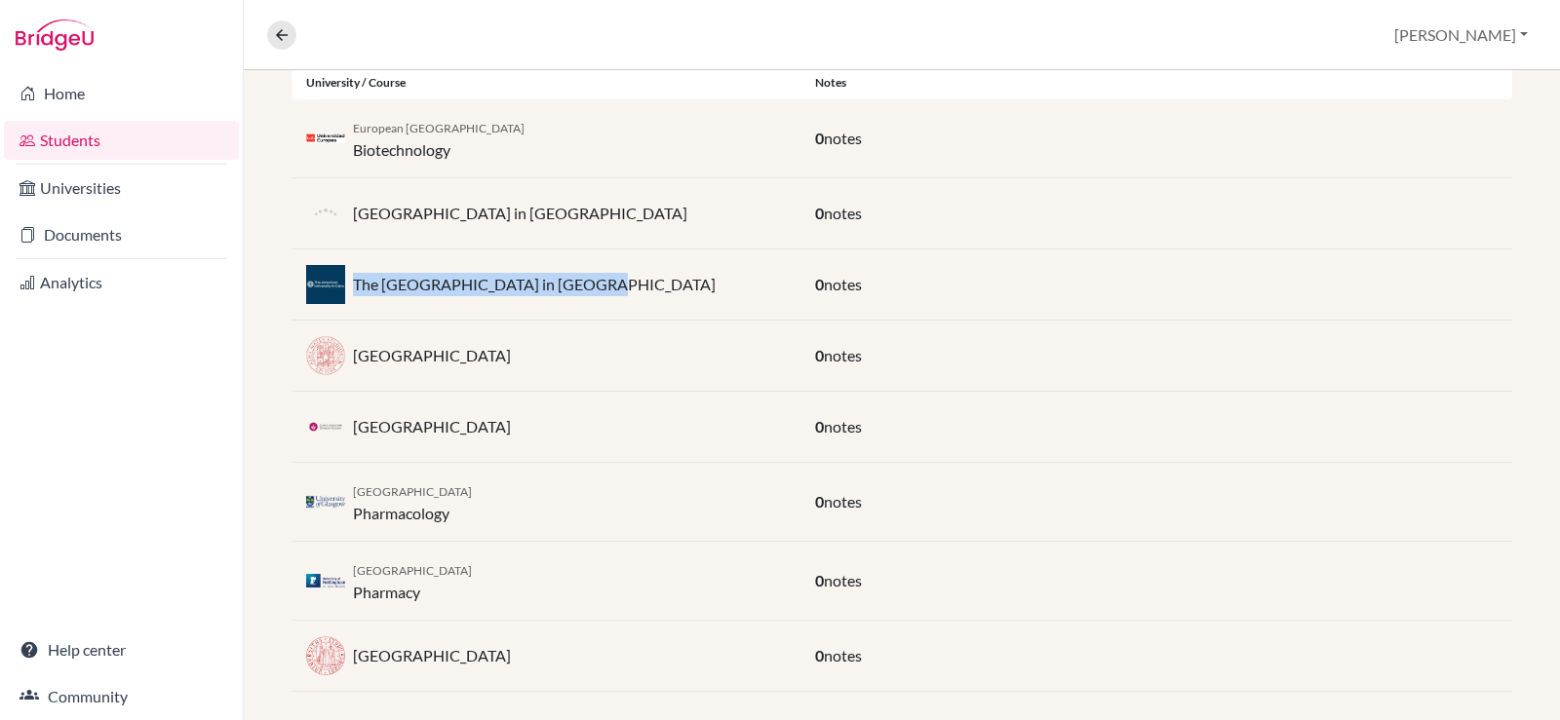
scroll to position [445, 0]
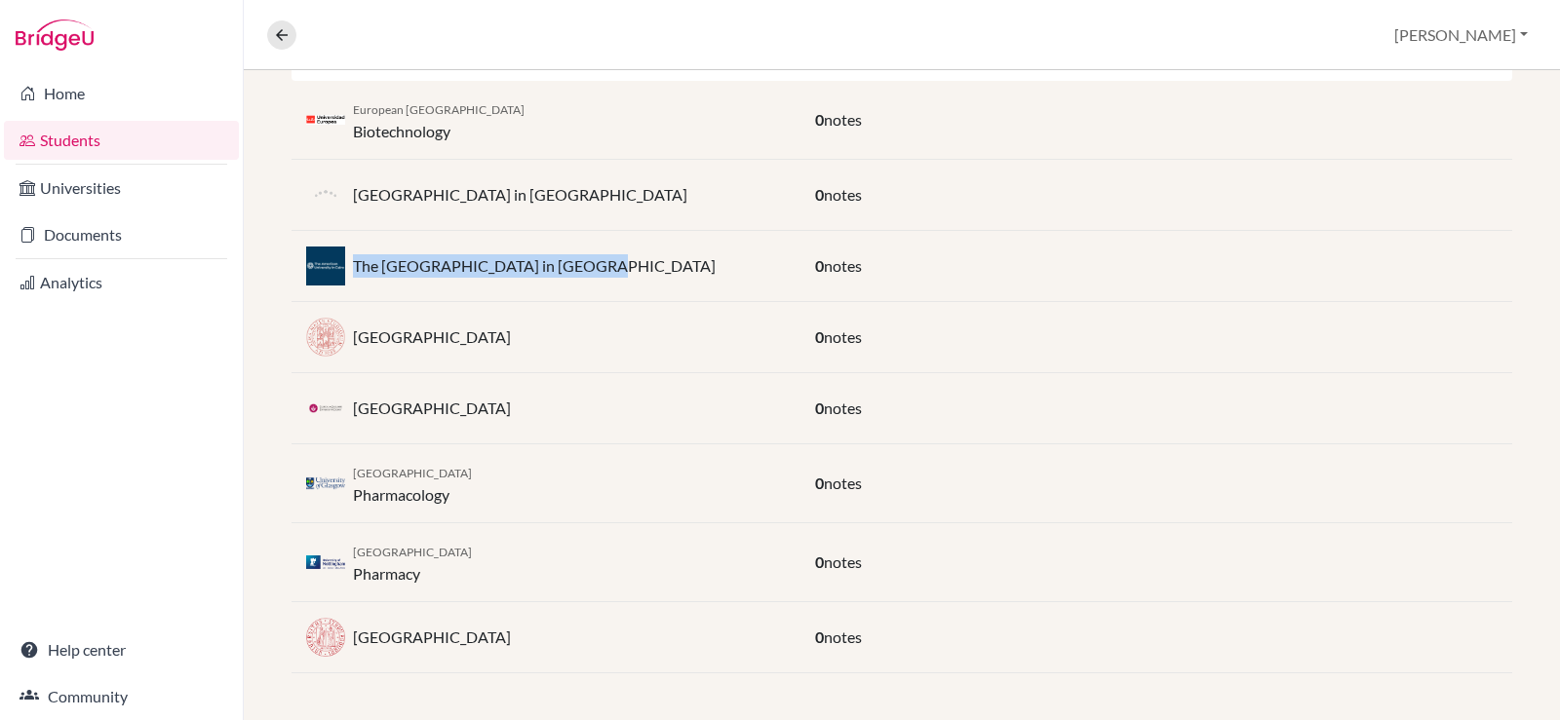
drag, startPoint x: 550, startPoint y: 417, endPoint x: 346, endPoint y: 406, distance: 204.1
click at [346, 406] on div "University of Galway" at bounding box center [545, 408] width 509 height 39
copy div "University of Galway"
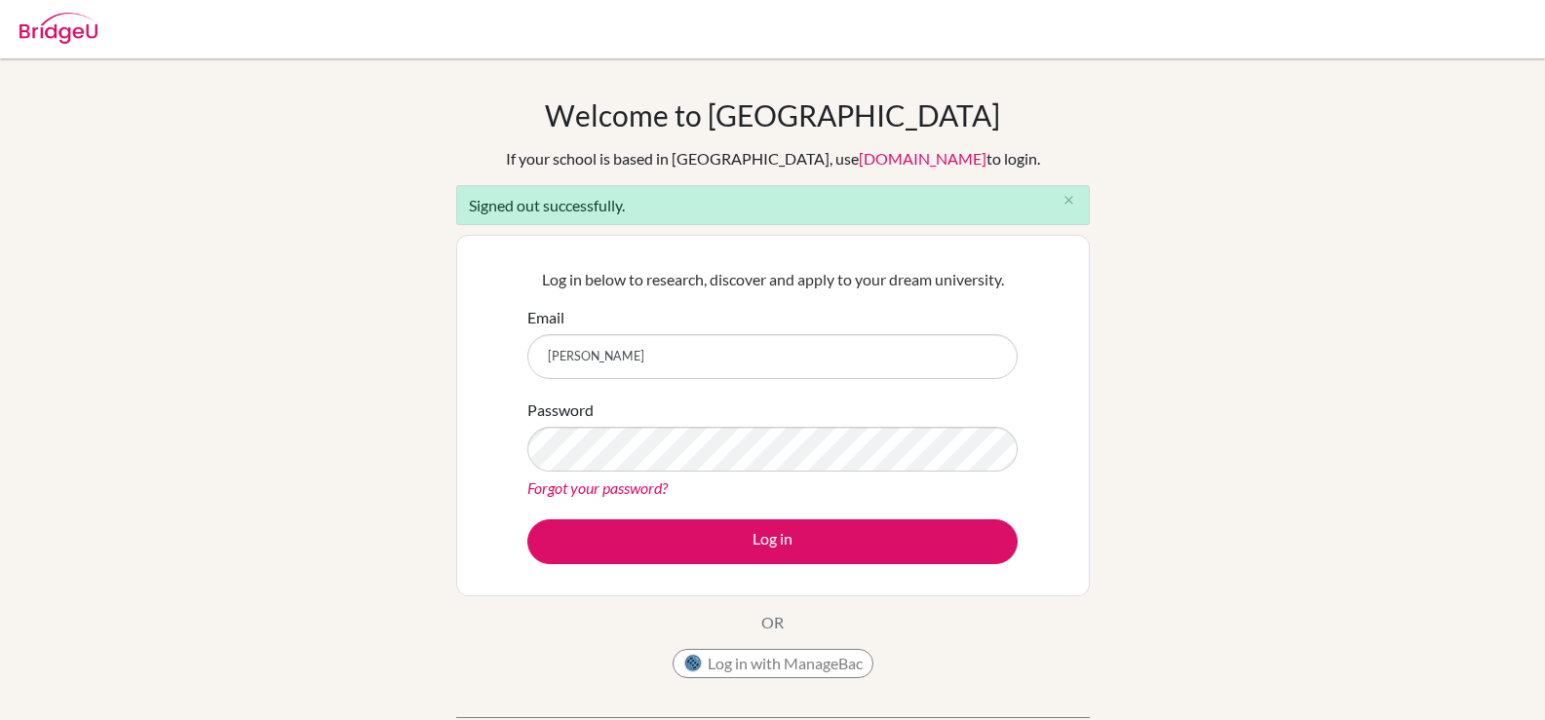
type input "celsanady@cesegypt.com"
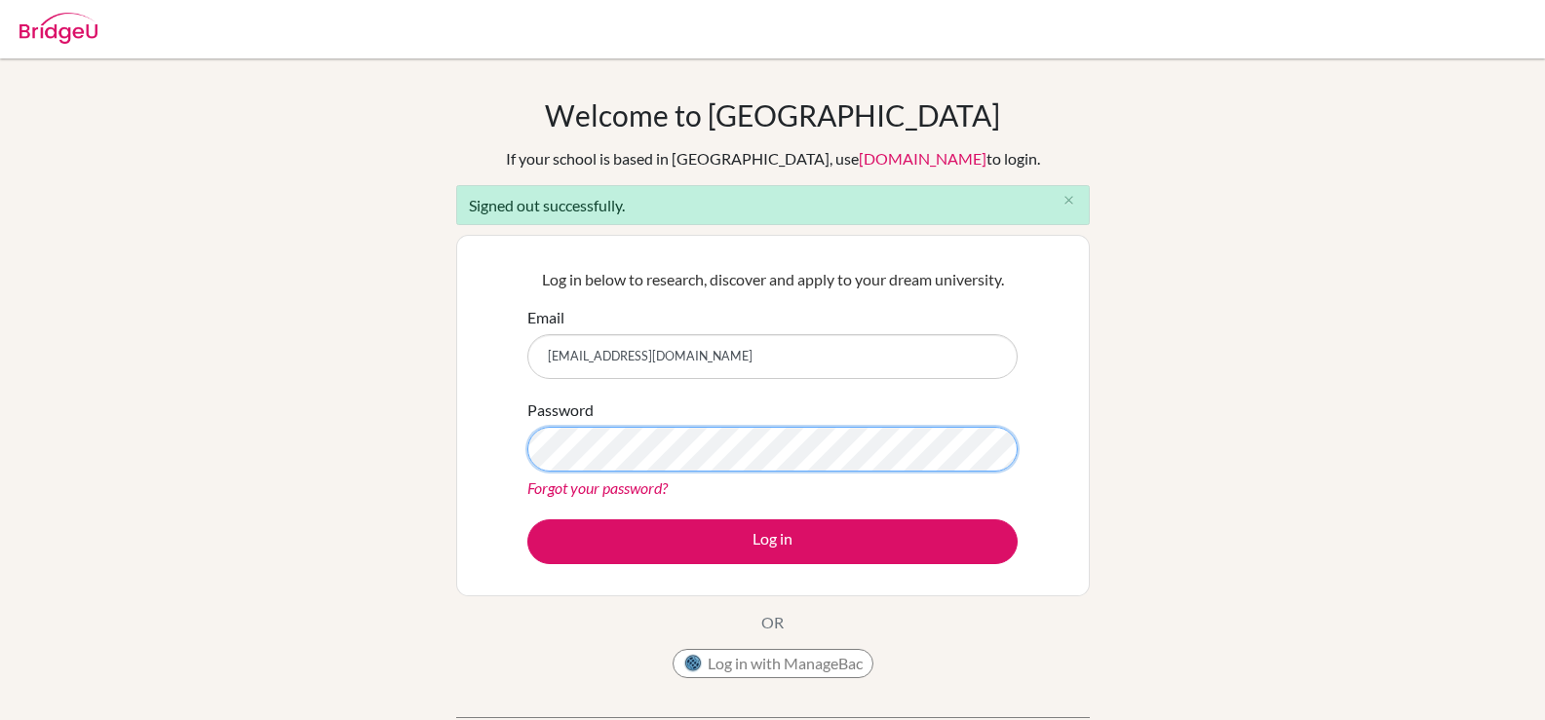
click at [527, 520] on button "Log in" at bounding box center [772, 542] width 490 height 45
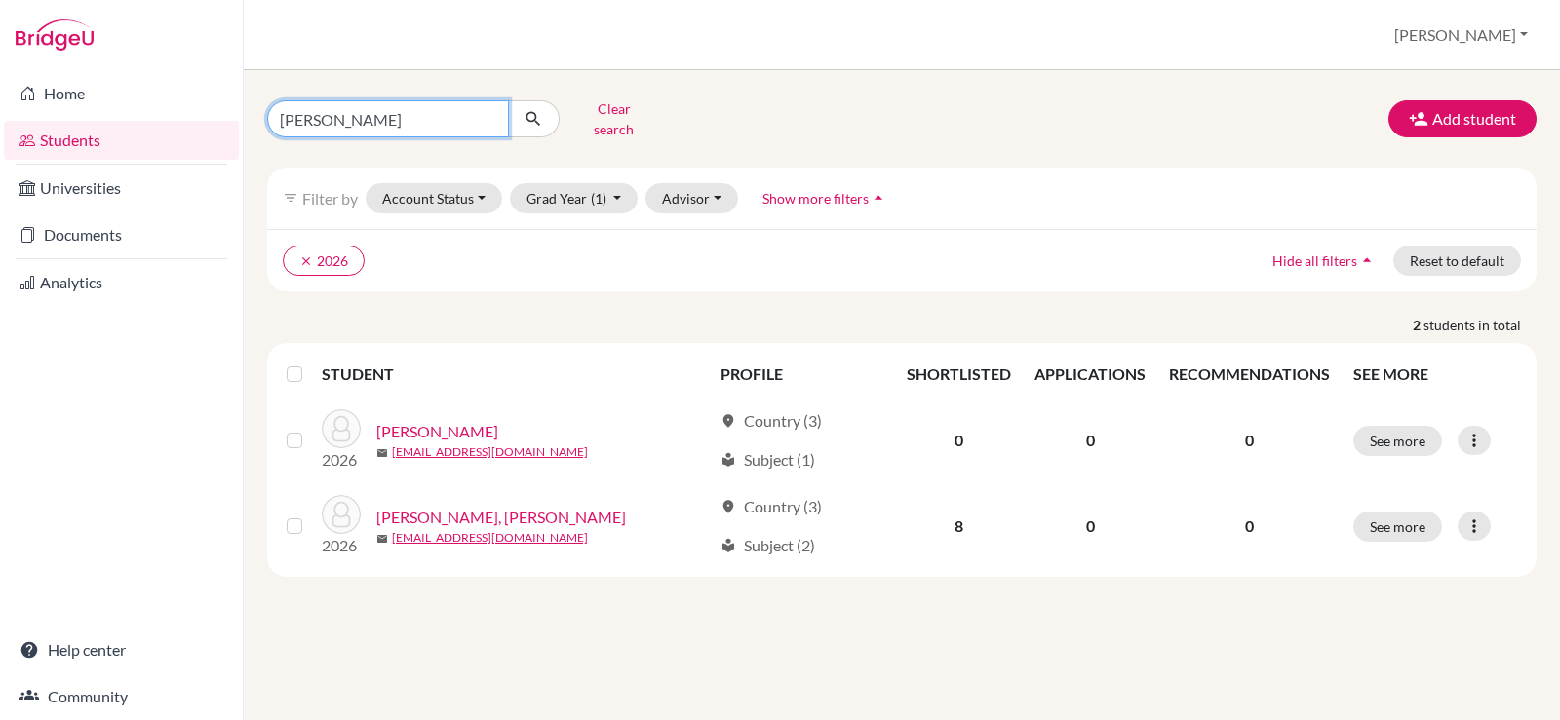
drag, startPoint x: 331, startPoint y: 113, endPoint x: 219, endPoint y: 113, distance: 112.1
click at [219, 113] on div "Home Students Universities Documents Analytics Help center Community Students o…" at bounding box center [780, 360] width 1560 height 720
type input "omar"
click button "submit" at bounding box center [534, 118] width 52 height 37
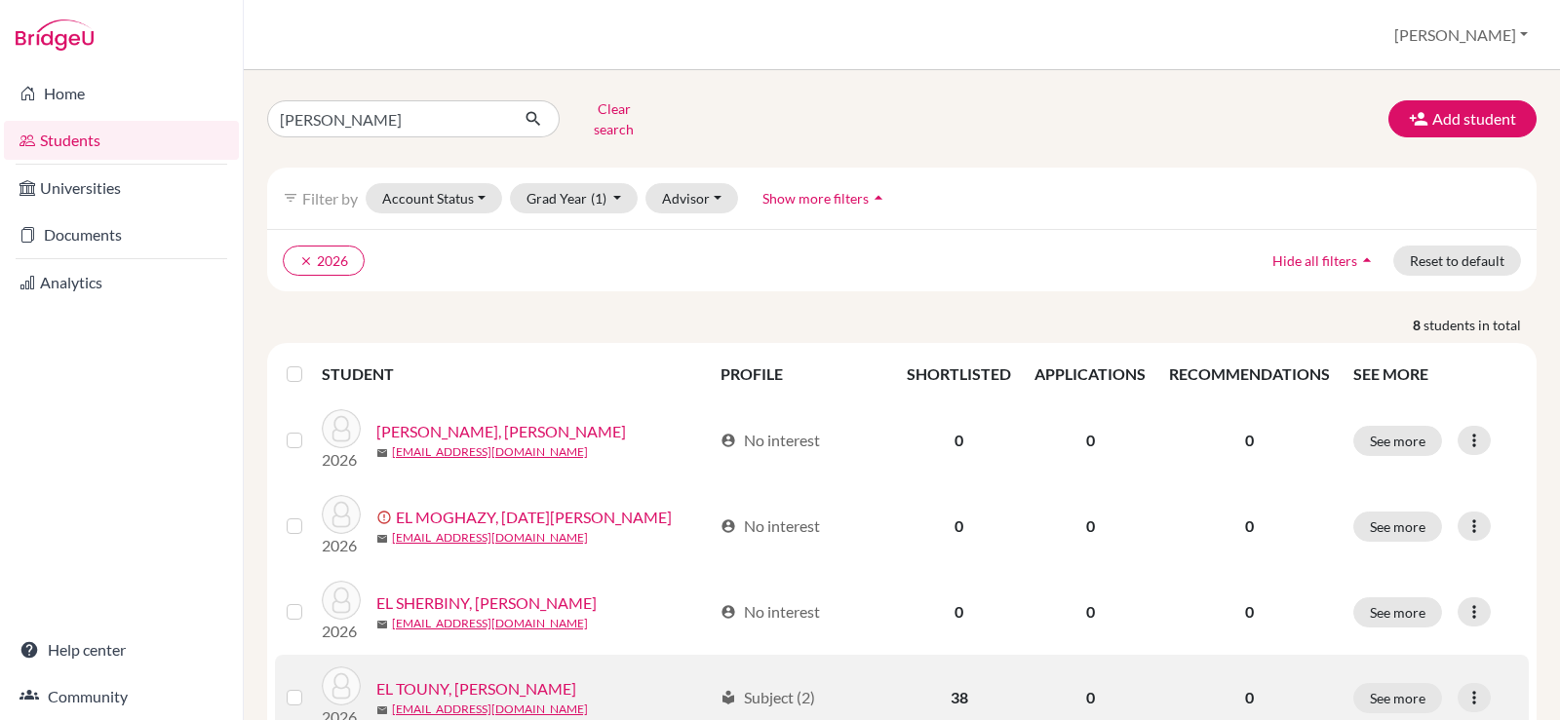
click at [485, 677] on link "EL TOUNY, Omar Sherif" at bounding box center [476, 688] width 200 height 23
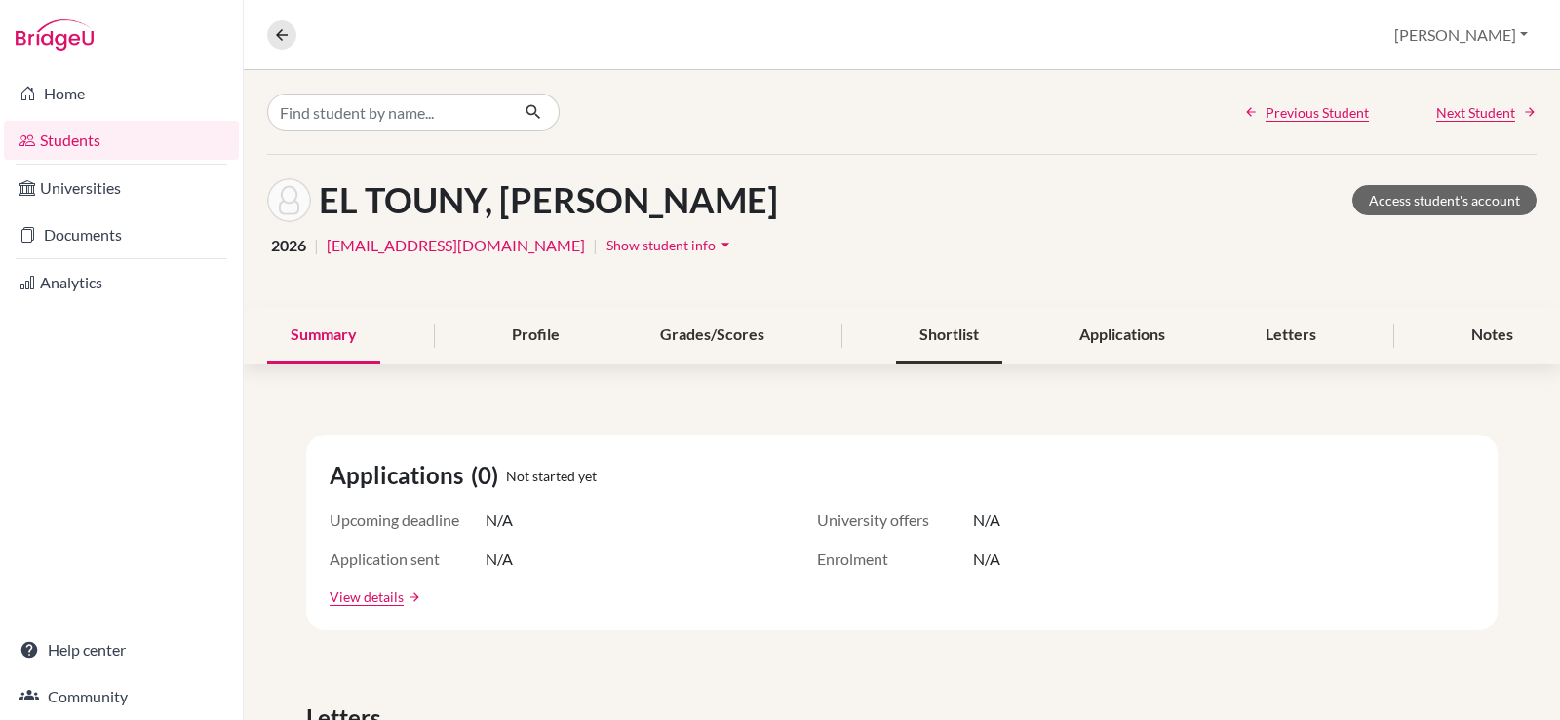
click at [924, 345] on div "Shortlist" at bounding box center [949, 336] width 106 height 58
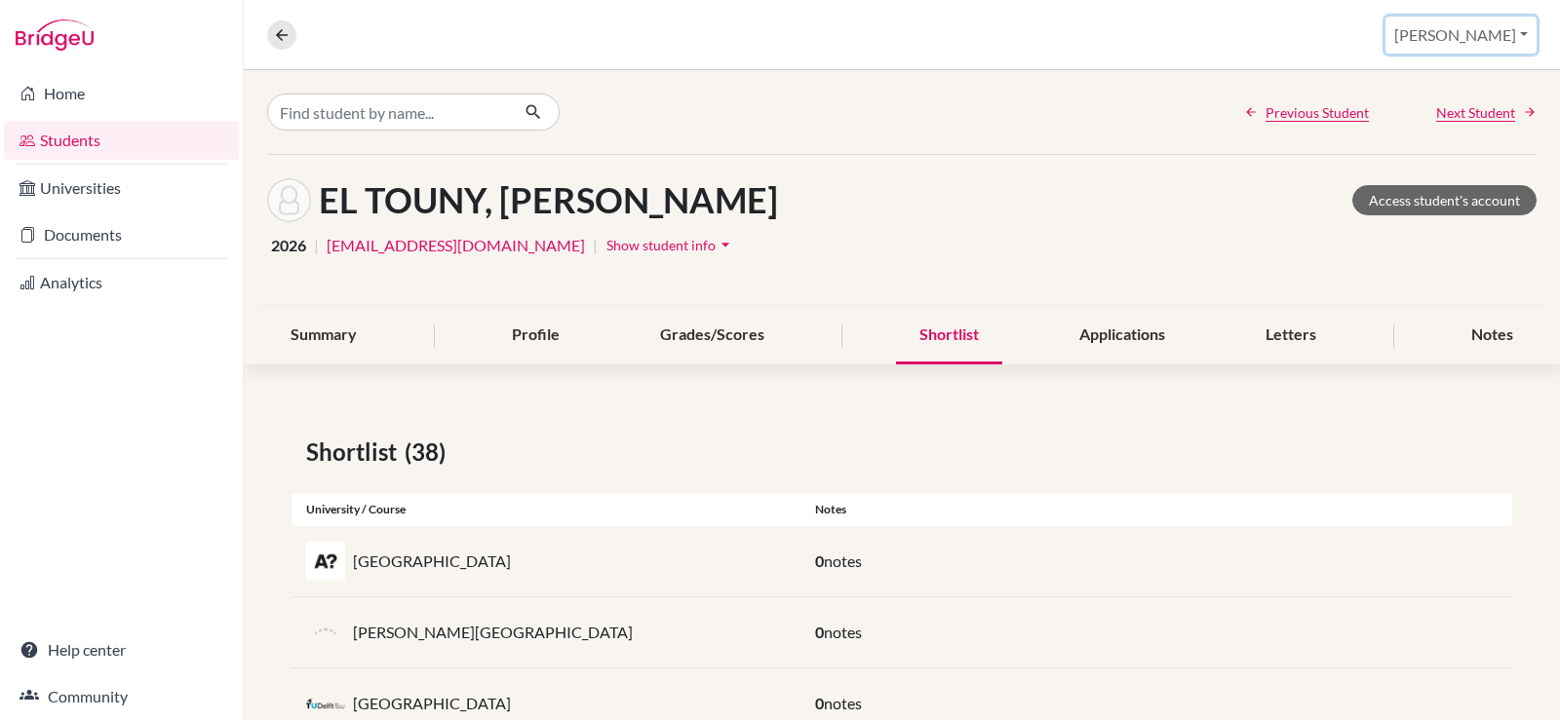
click at [1492, 35] on button "[PERSON_NAME]" at bounding box center [1460, 35] width 151 height 37
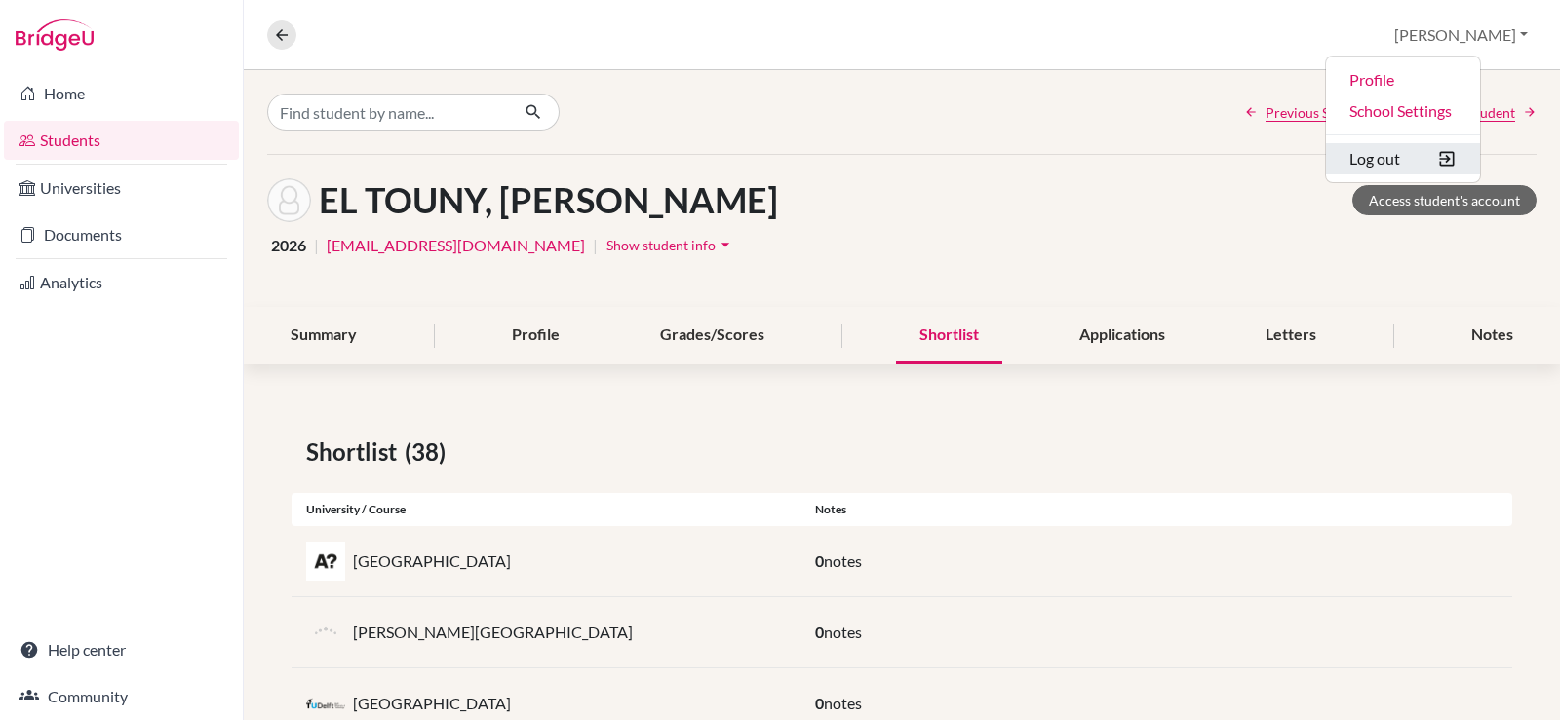
click at [1441, 169] on button "Log out" at bounding box center [1403, 158] width 154 height 31
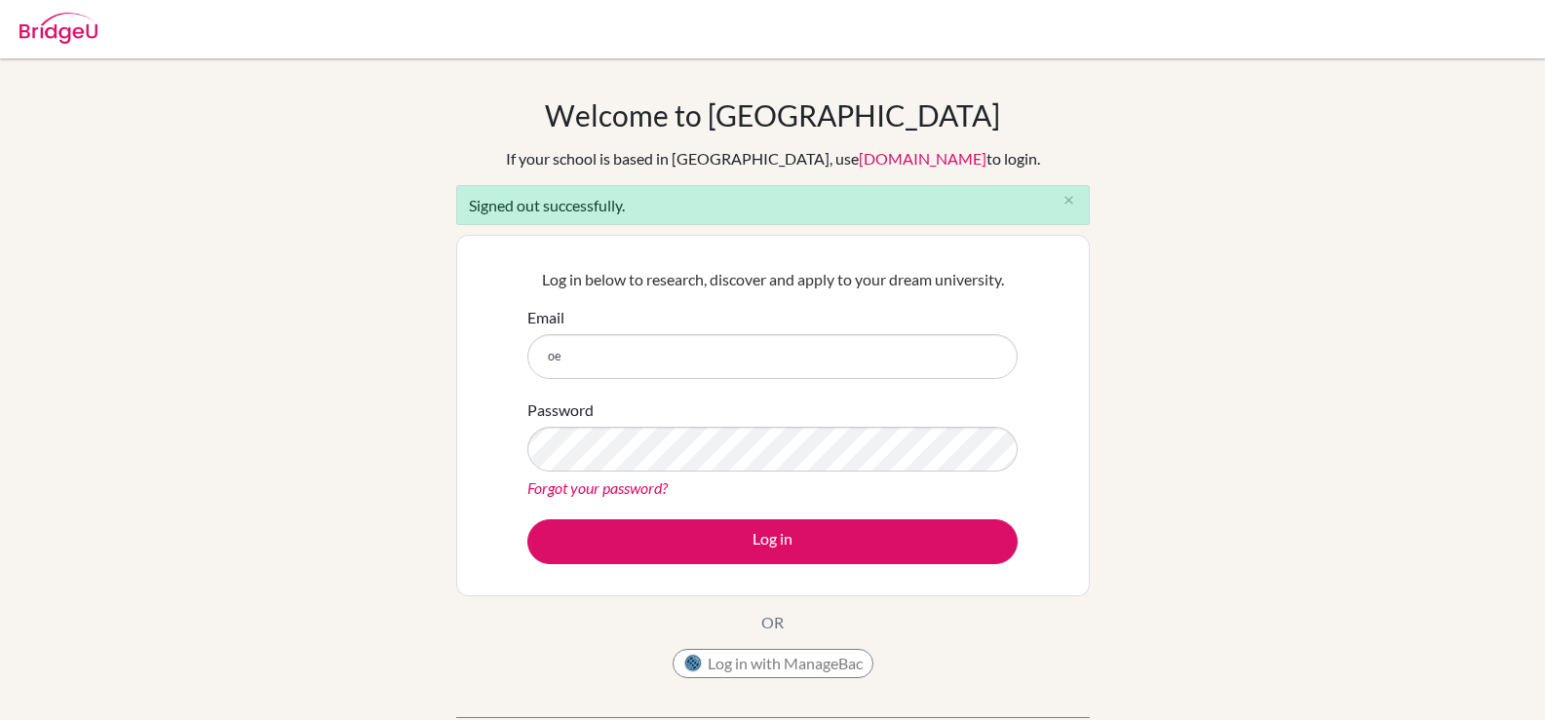
type input "[EMAIL_ADDRESS][DOMAIN_NAME]"
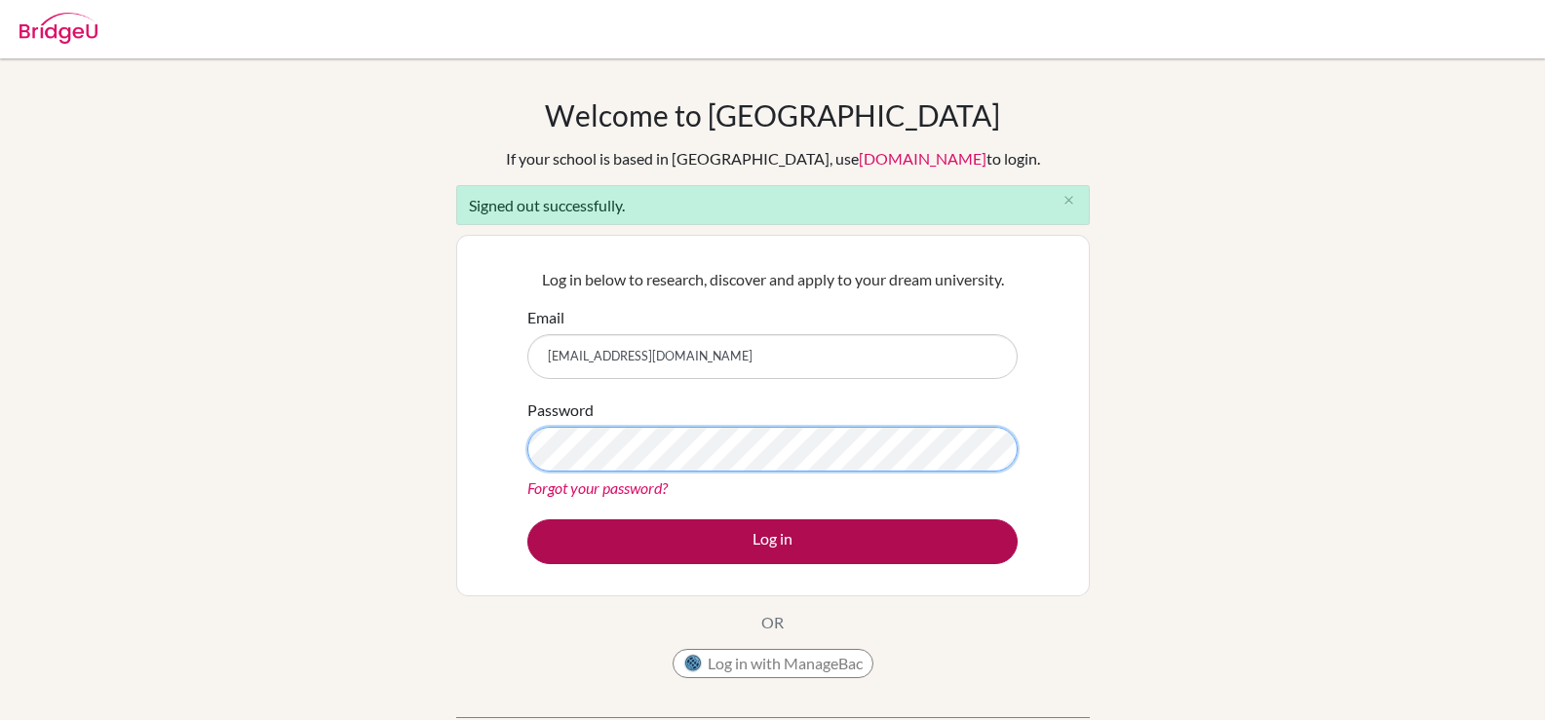
click at [527, 520] on button "Log in" at bounding box center [772, 542] width 490 height 45
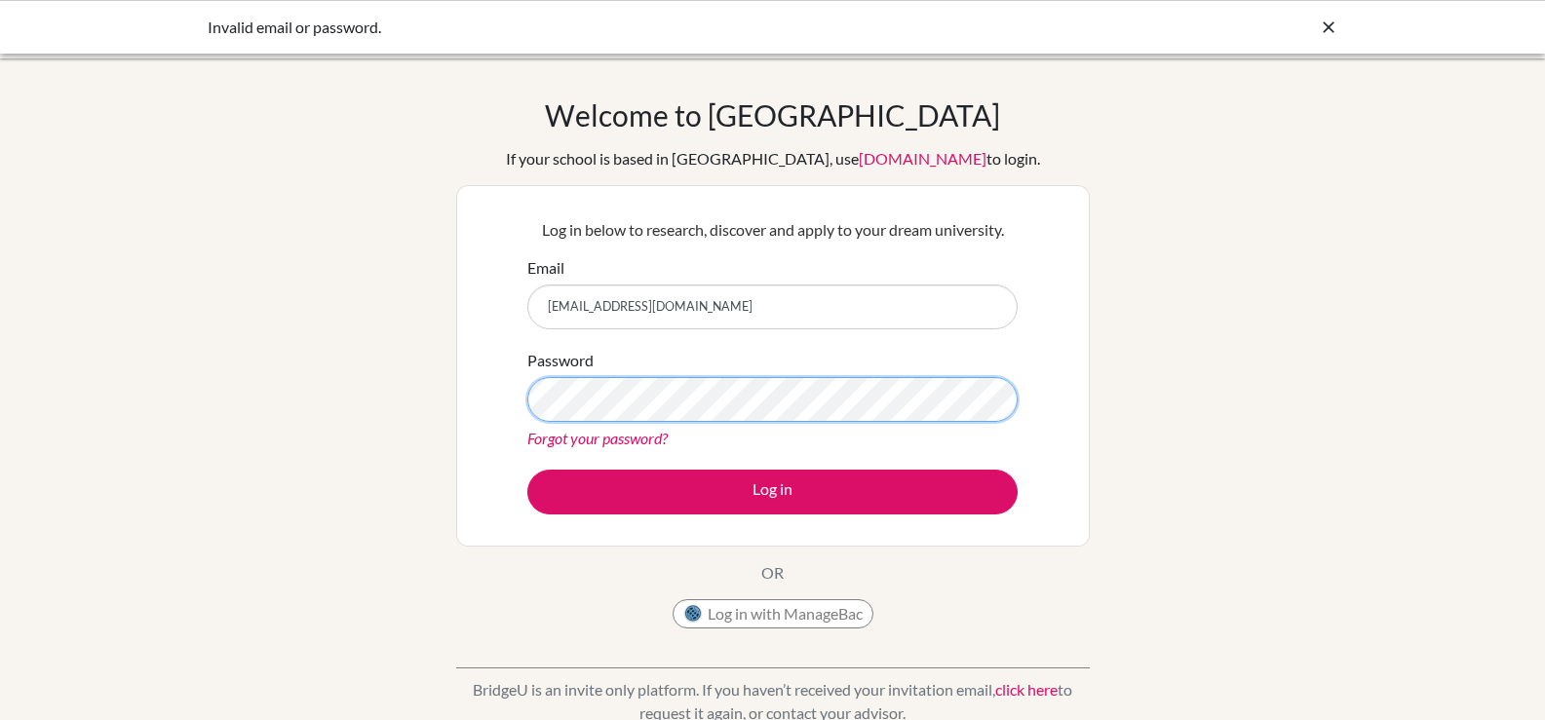
click at [527, 470] on button "Log in" at bounding box center [772, 492] width 490 height 45
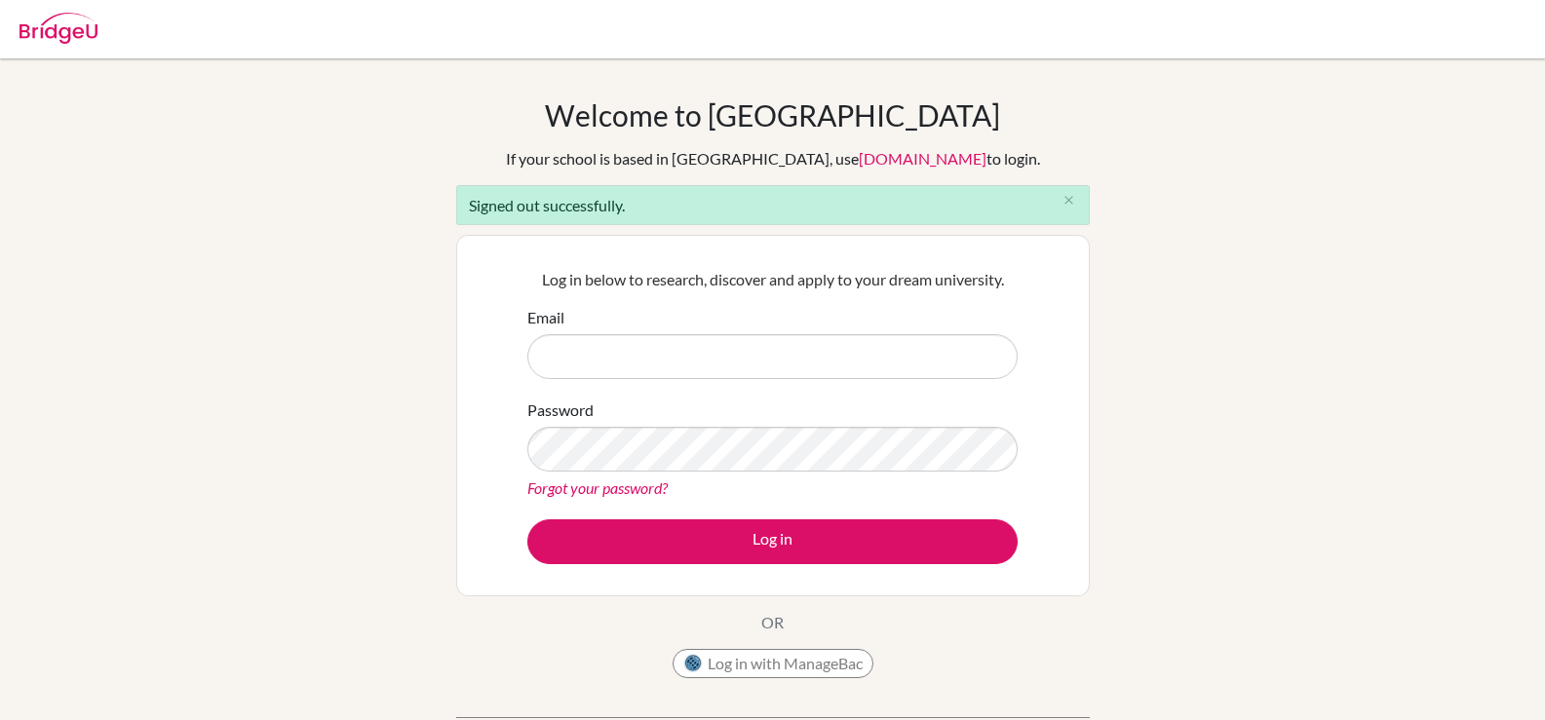
type input "[EMAIL_ADDRESS][DOMAIN_NAME]"
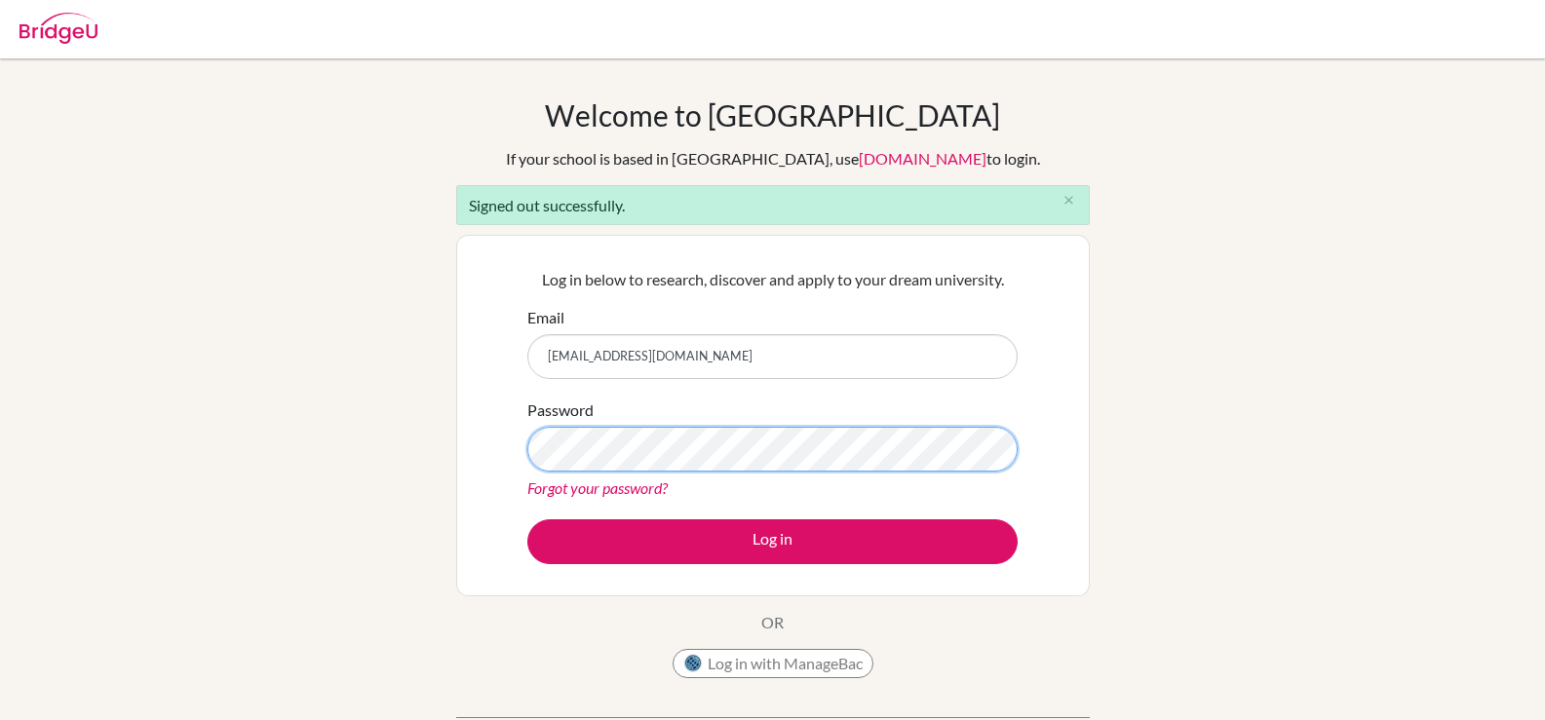
click at [527, 520] on button "Log in" at bounding box center [772, 542] width 490 height 45
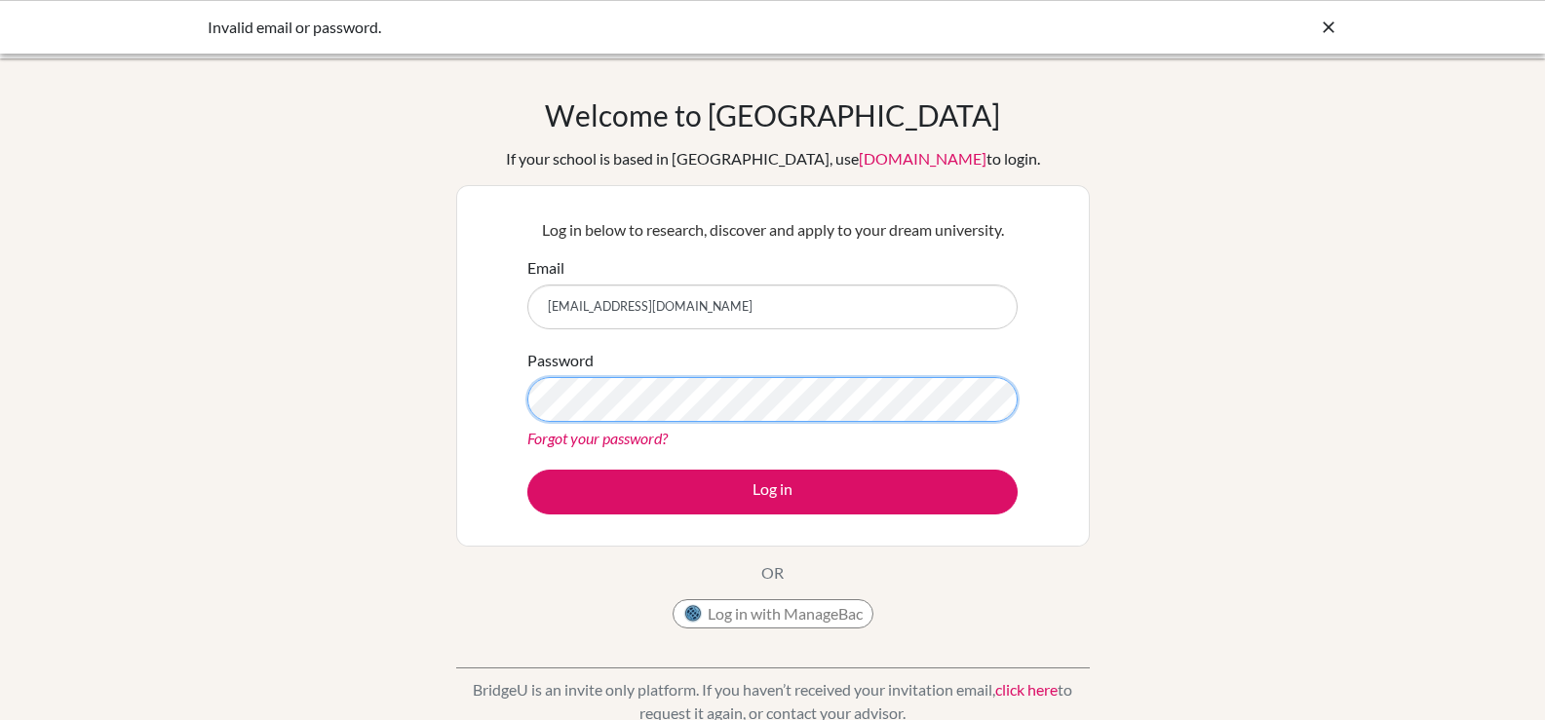
click at [527, 470] on button "Log in" at bounding box center [772, 492] width 490 height 45
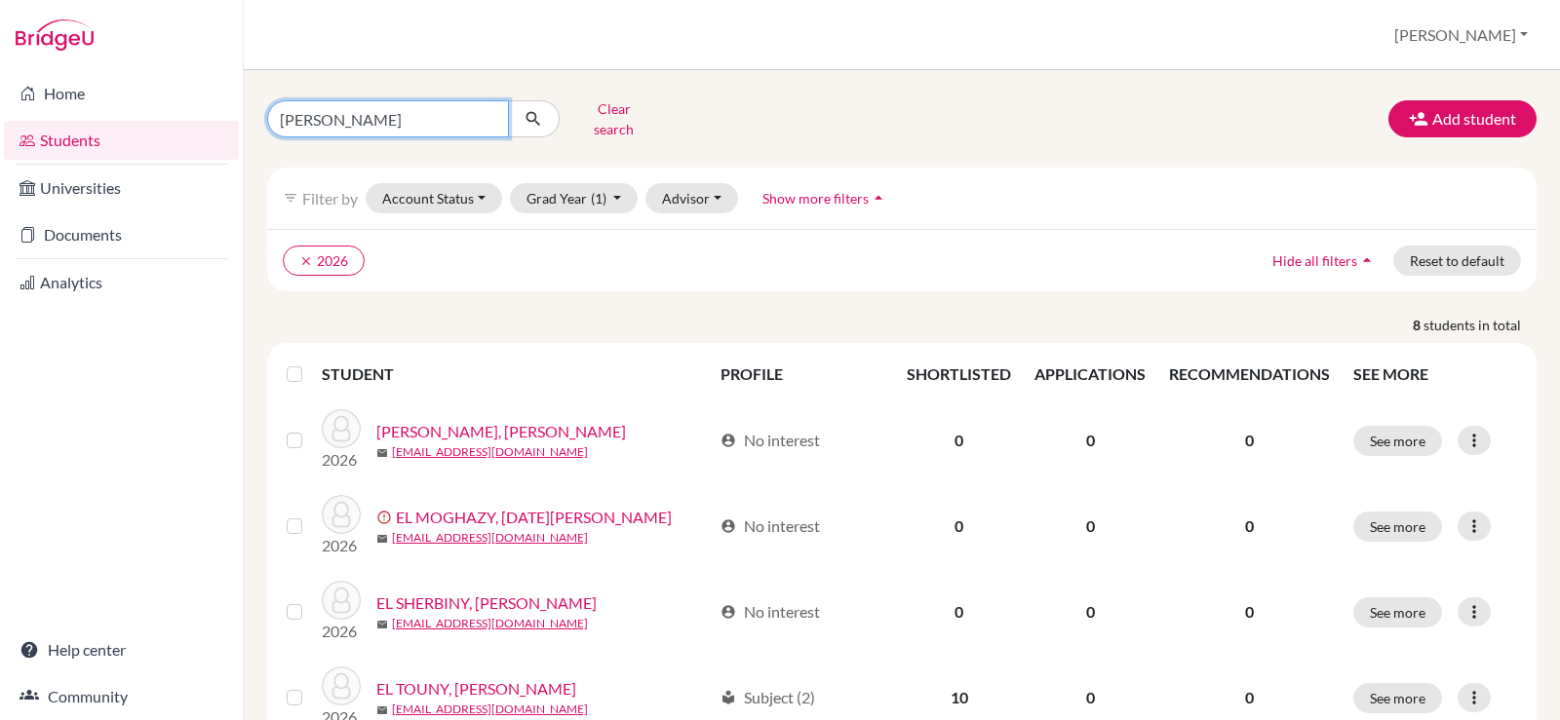
click at [384, 107] on input "[PERSON_NAME]" at bounding box center [388, 118] width 242 height 37
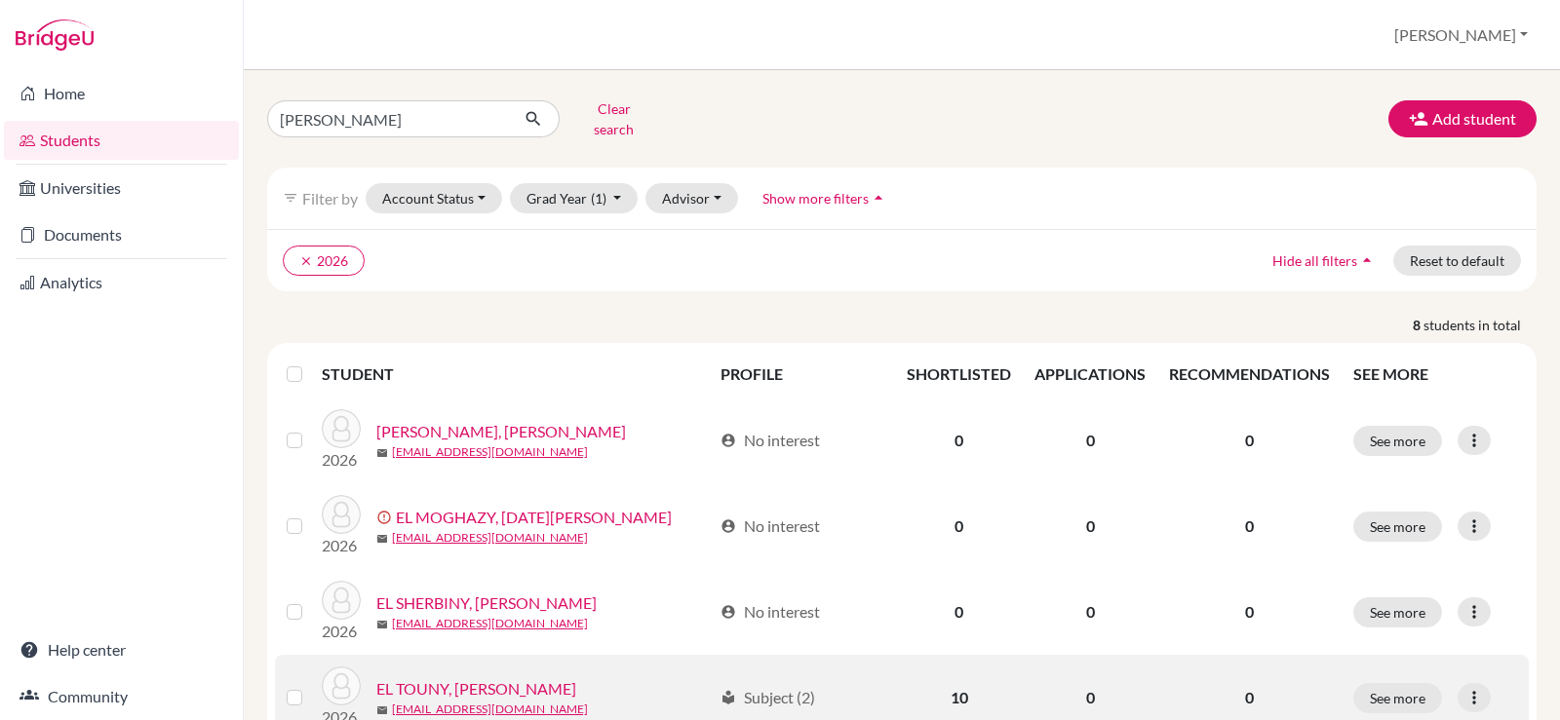
click at [411, 677] on link "EL TOUNY, [PERSON_NAME]" at bounding box center [476, 688] width 200 height 23
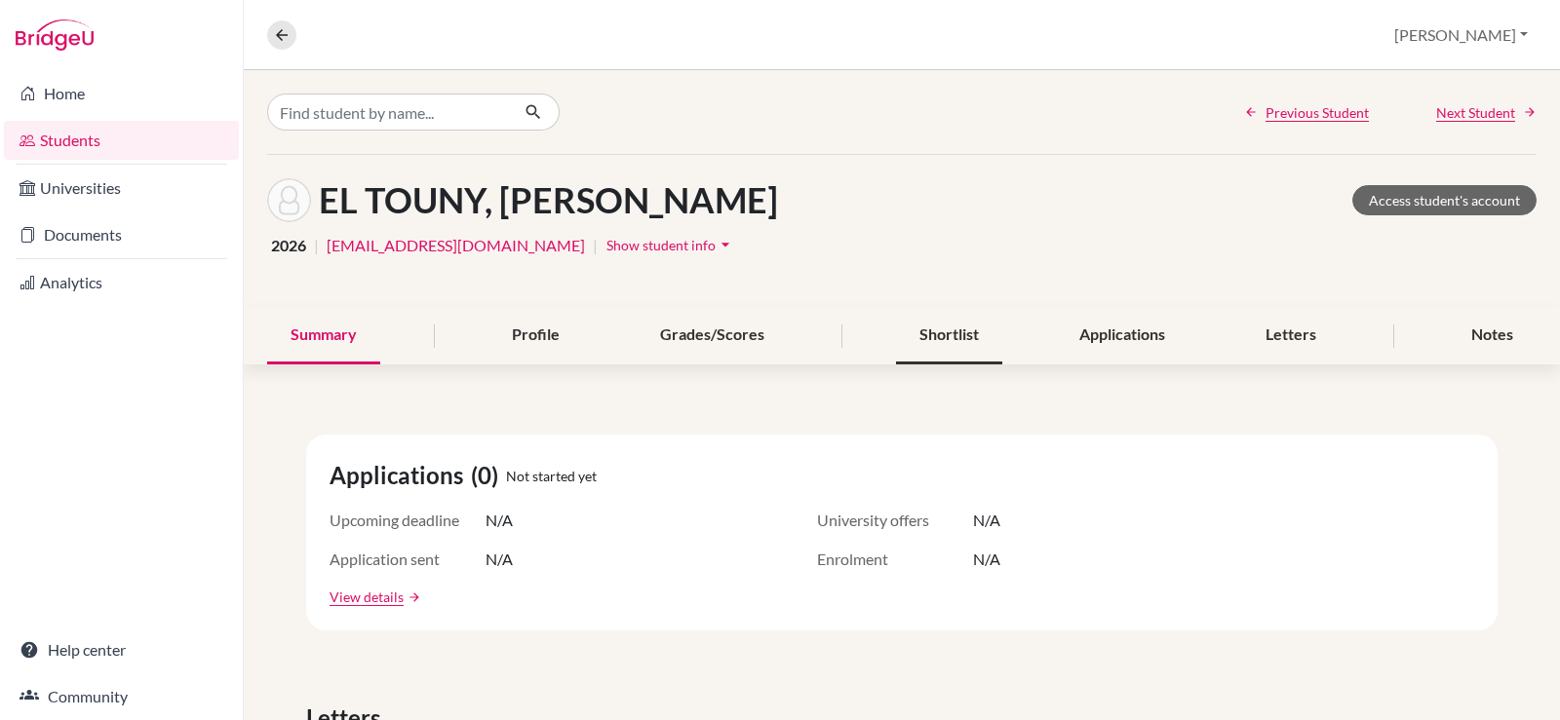
click at [946, 322] on div "Shortlist" at bounding box center [949, 336] width 106 height 58
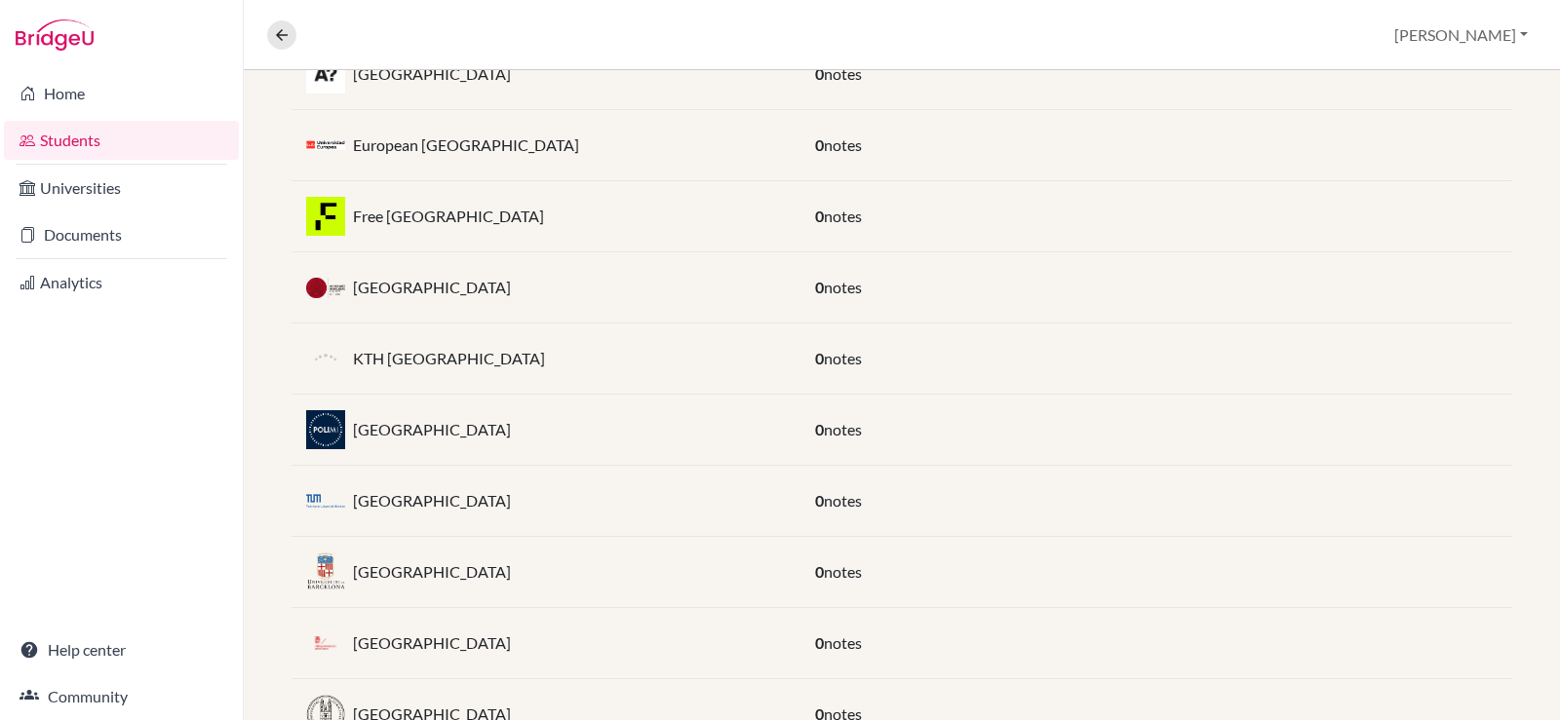
scroll to position [564, 0]
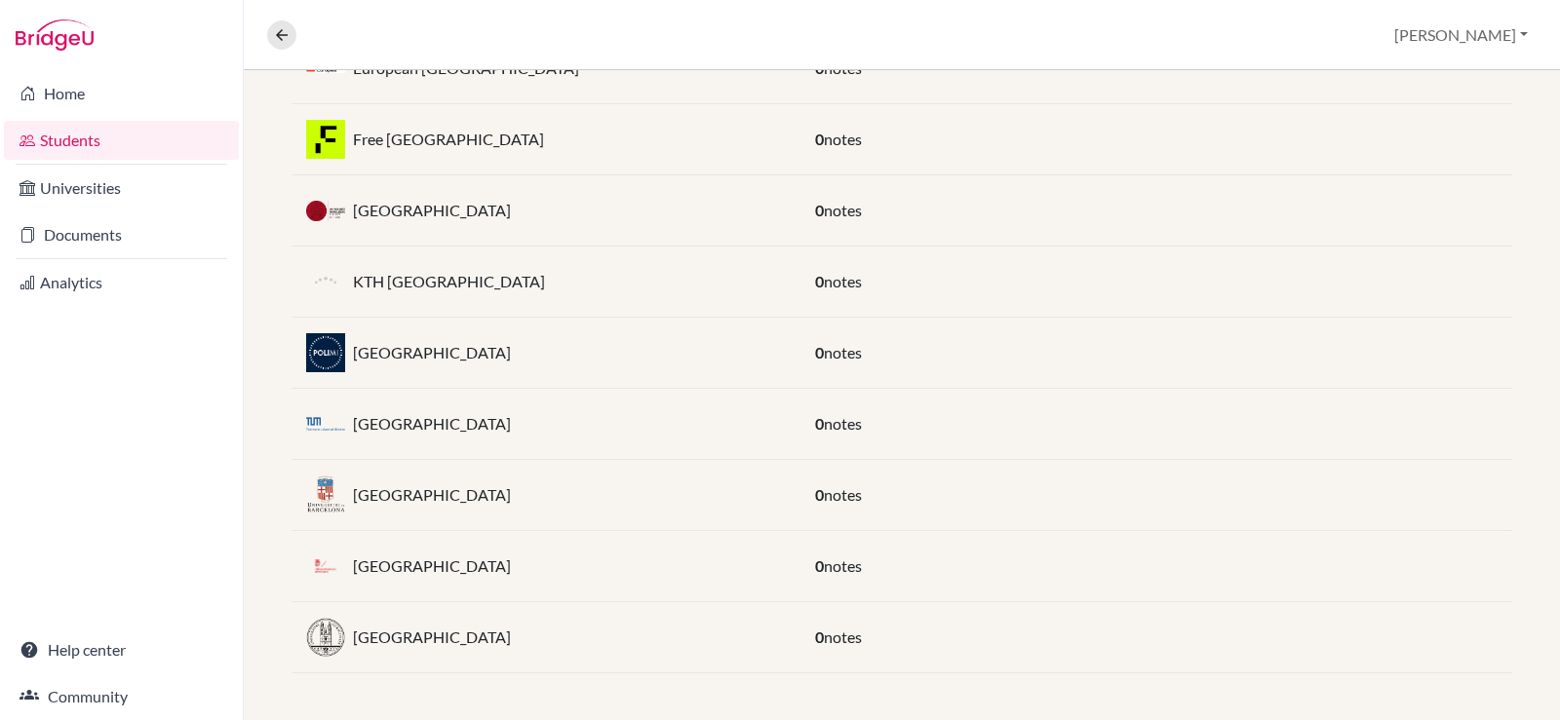
drag, startPoint x: 552, startPoint y: 420, endPoint x: 350, endPoint y: 427, distance: 201.9
click at [350, 427] on div "[GEOGRAPHIC_DATA]" at bounding box center [545, 424] width 509 height 39
copy p "[GEOGRAPHIC_DATA]"
drag, startPoint x: 528, startPoint y: 495, endPoint x: 350, endPoint y: 498, distance: 178.4
click at [350, 498] on div "[GEOGRAPHIC_DATA]" at bounding box center [545, 495] width 509 height 39
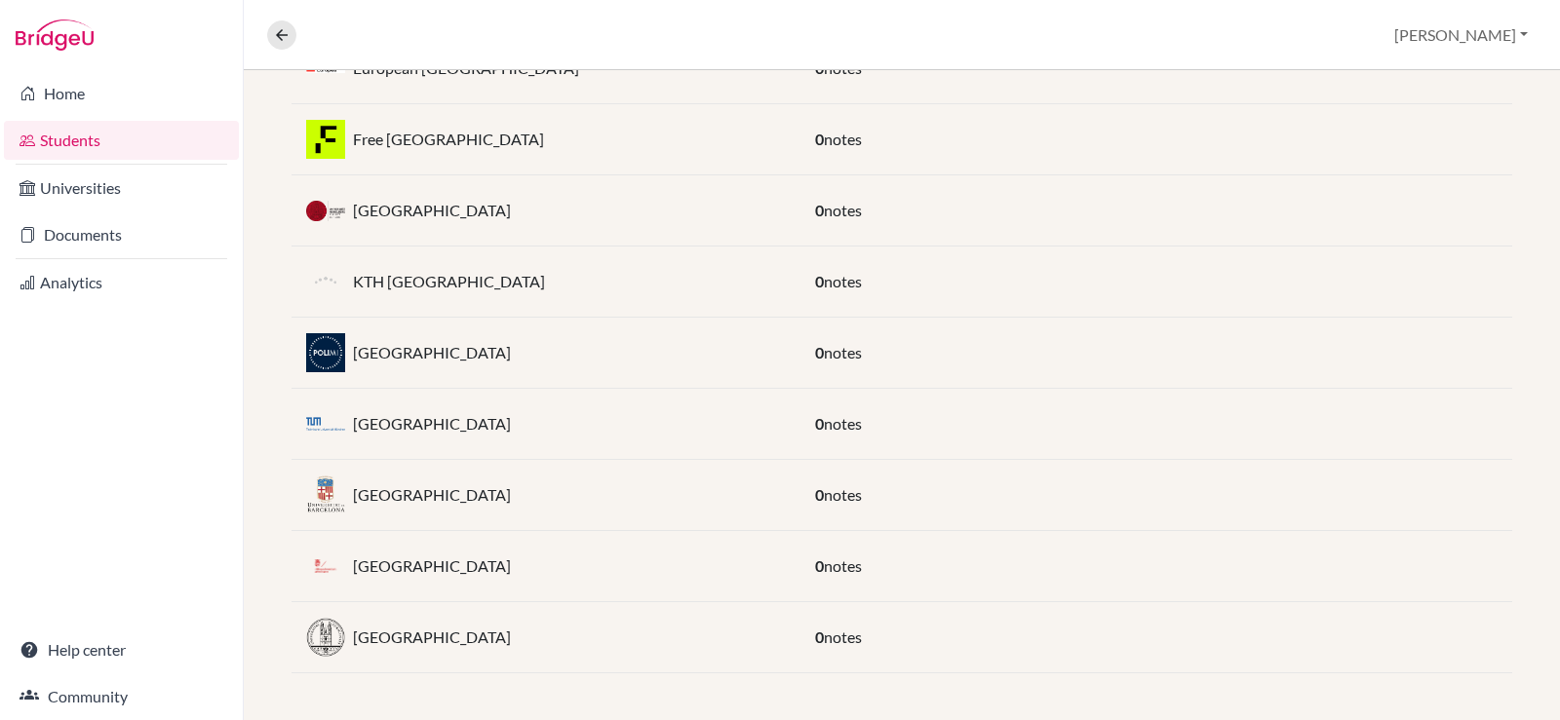
copy p "[GEOGRAPHIC_DATA]"
drag, startPoint x: 515, startPoint y: 213, endPoint x: 348, endPoint y: 217, distance: 166.7
click at [348, 217] on div "[GEOGRAPHIC_DATA]" at bounding box center [545, 210] width 509 height 39
copy div "[GEOGRAPHIC_DATA]"
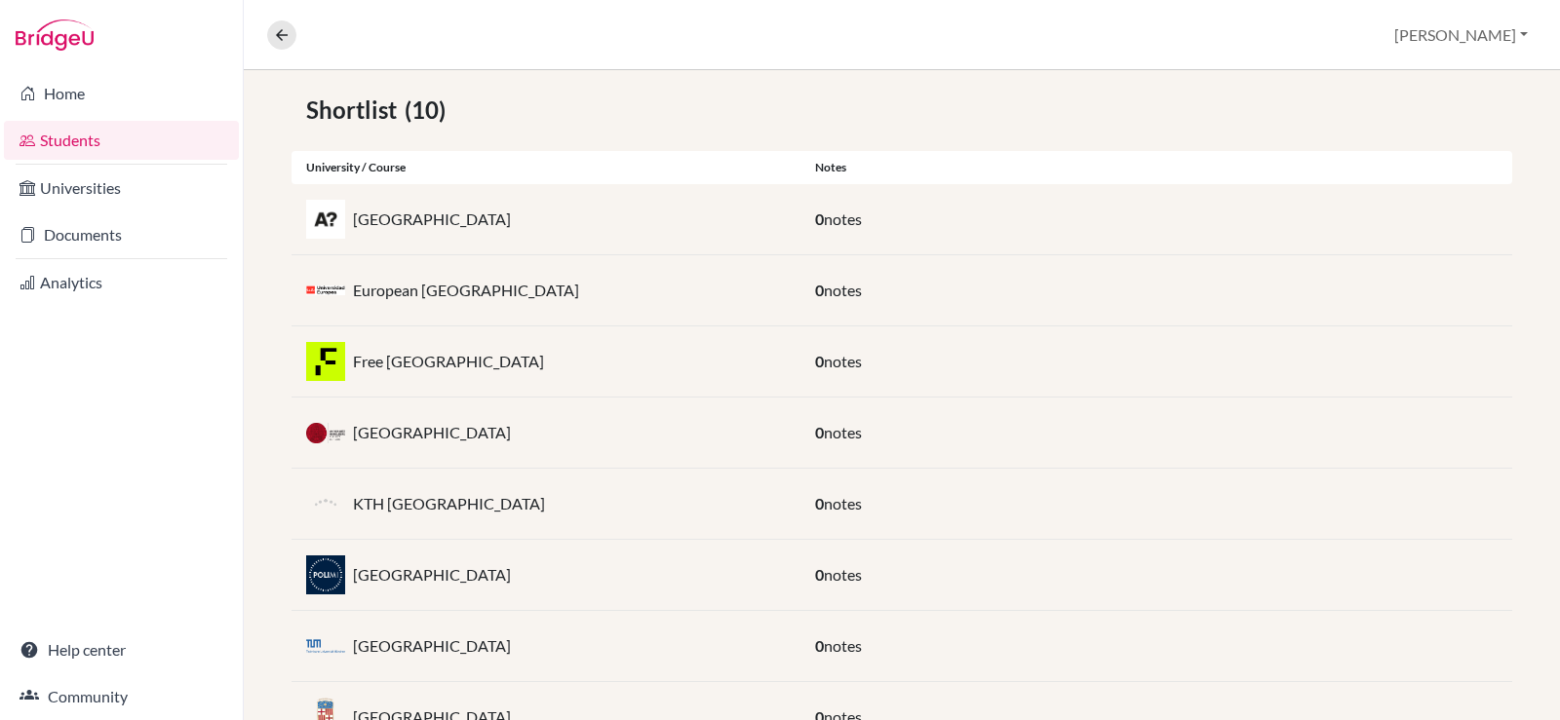
scroll to position [174, 0]
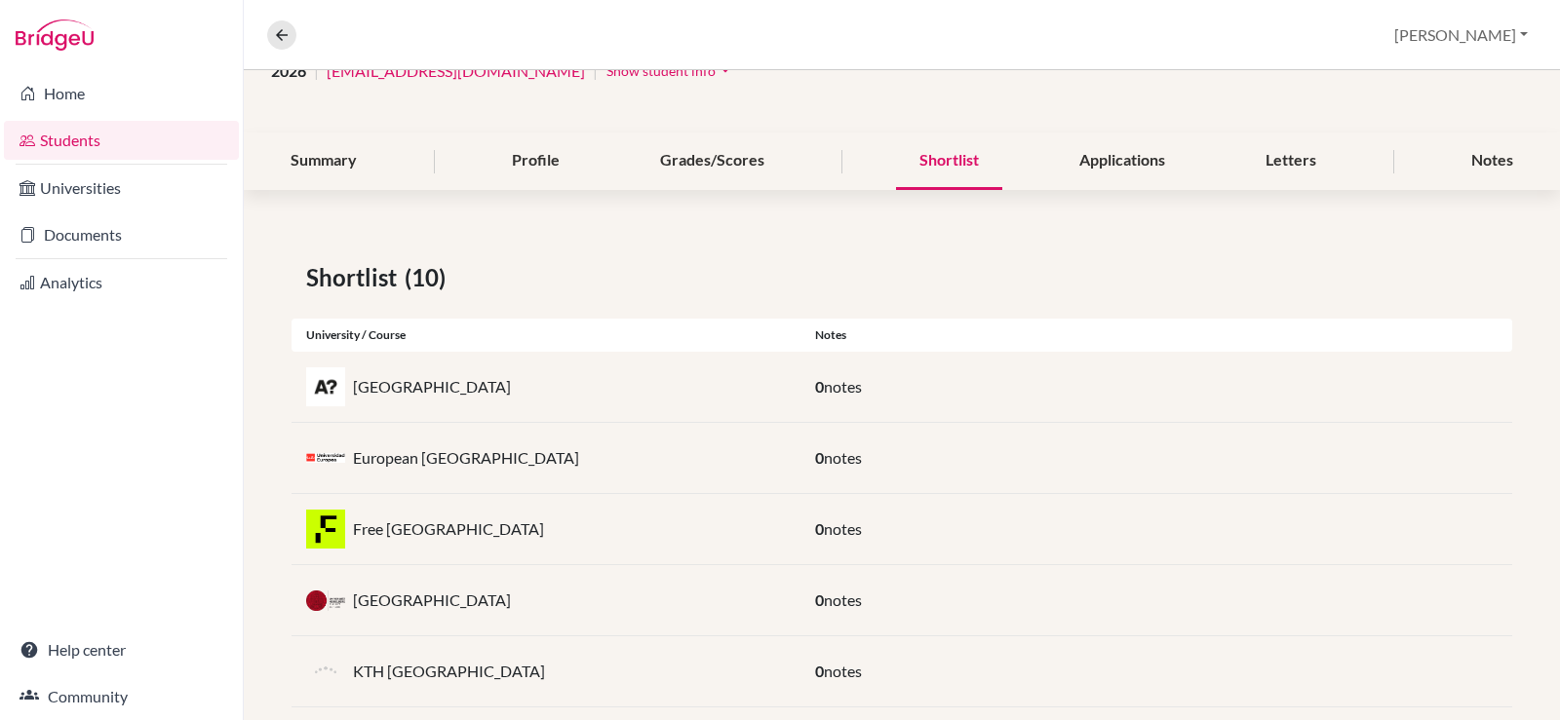
drag, startPoint x: 518, startPoint y: 530, endPoint x: 334, endPoint y: 530, distance: 183.3
click at [334, 530] on div "Free [GEOGRAPHIC_DATA]" at bounding box center [545, 529] width 509 height 39
copy div "Free [GEOGRAPHIC_DATA]"
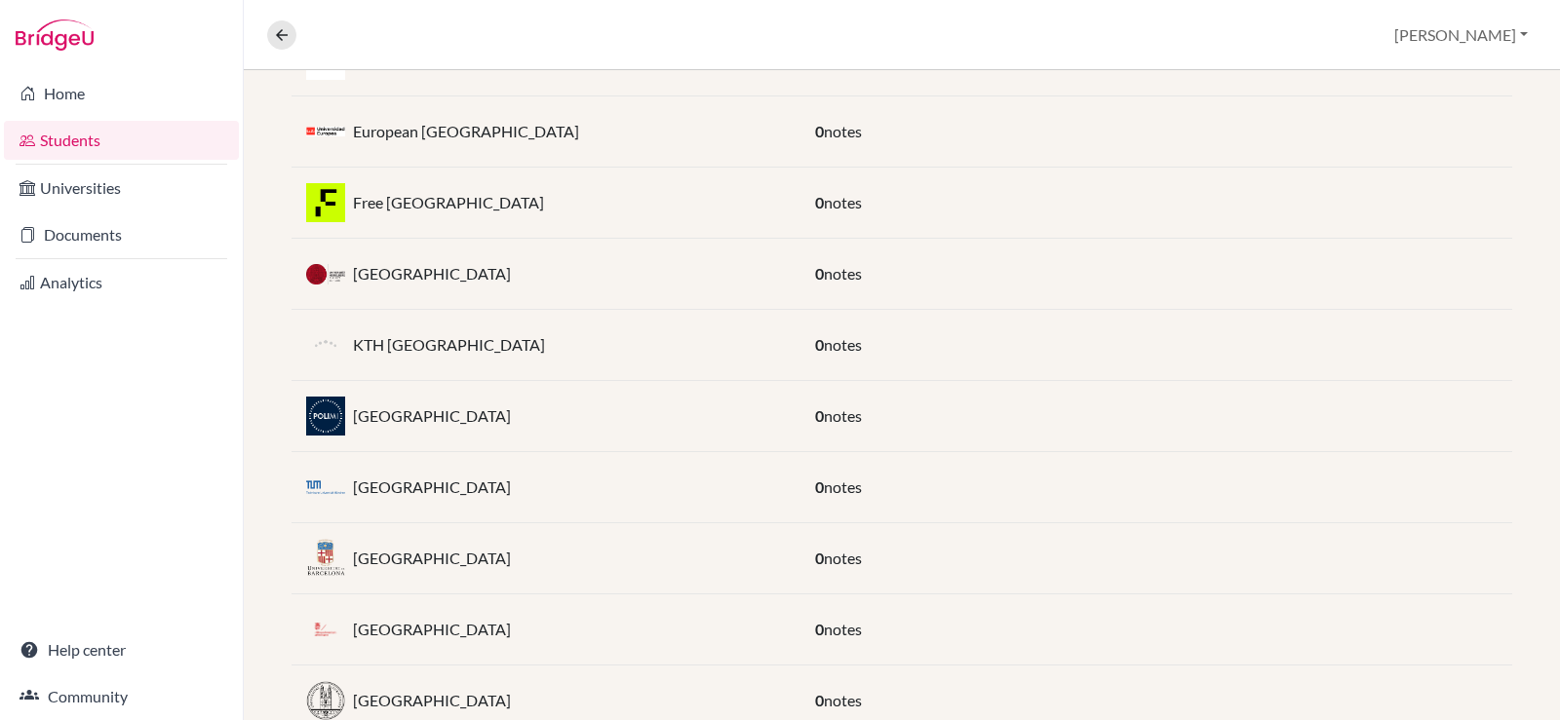
scroll to position [467, 0]
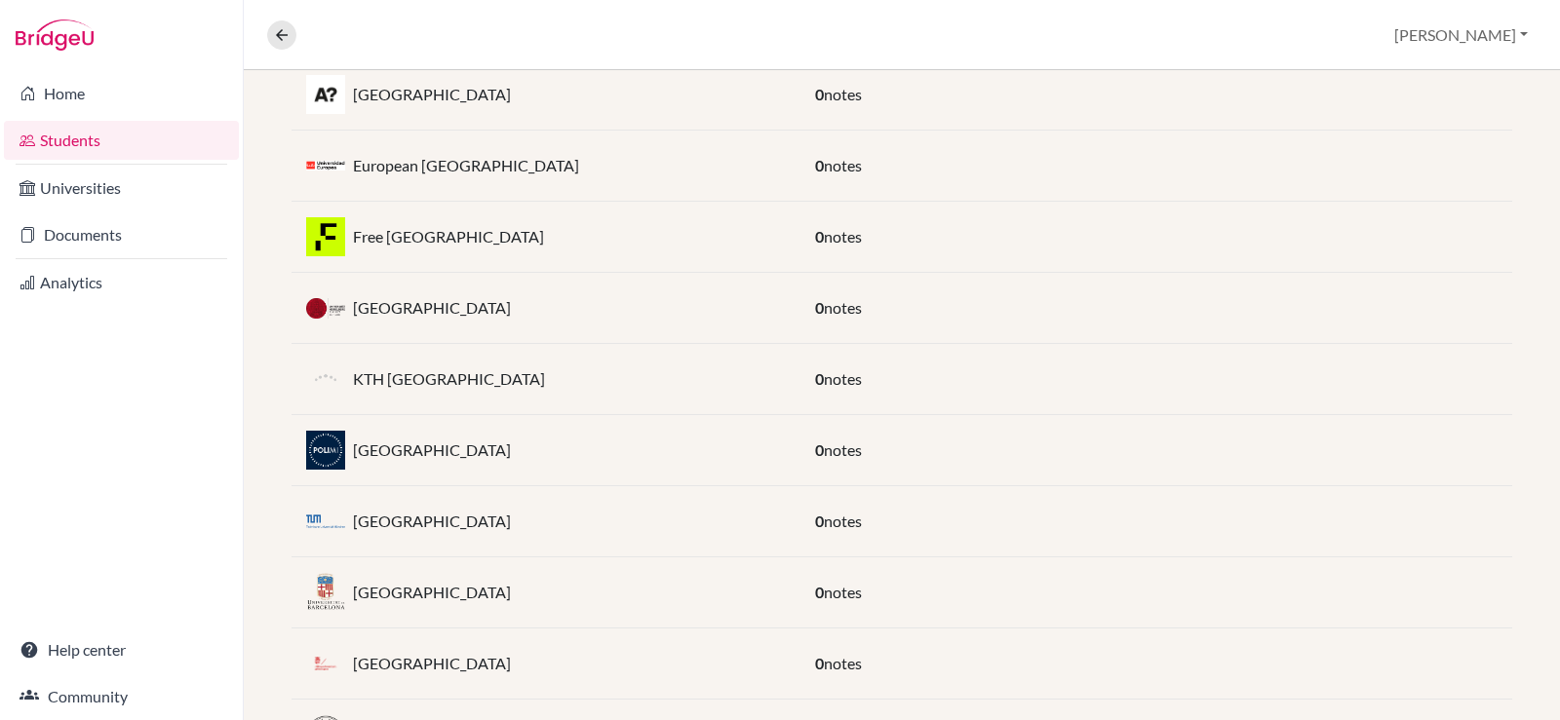
drag, startPoint x: 592, startPoint y: 164, endPoint x: 357, endPoint y: 168, distance: 235.0
click at [357, 168] on div "European [GEOGRAPHIC_DATA]" at bounding box center [545, 165] width 509 height 39
copy p "European [GEOGRAPHIC_DATA]"
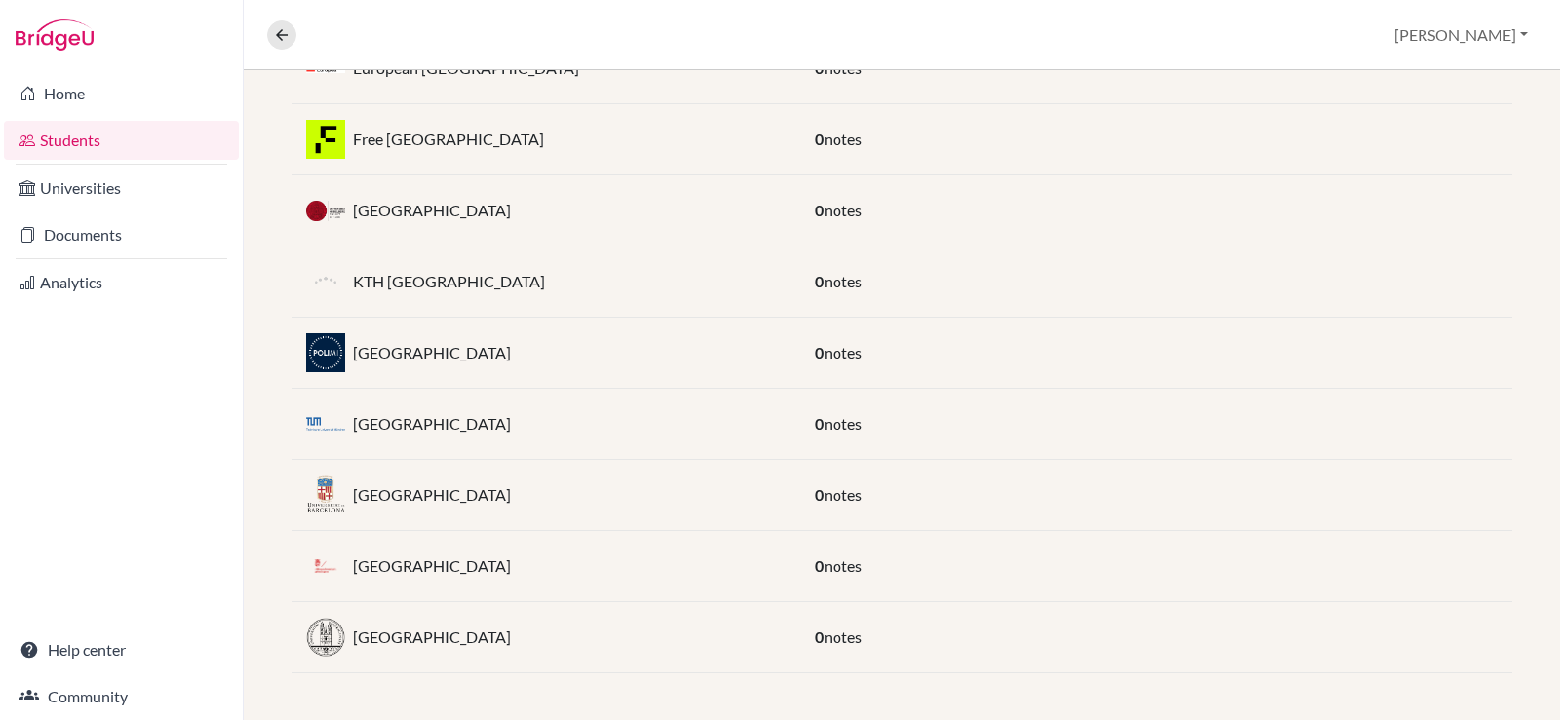
drag, startPoint x: 521, startPoint y: 569, endPoint x: 367, endPoint y: 561, distance: 154.2
click at [357, 564] on div "[GEOGRAPHIC_DATA]" at bounding box center [545, 566] width 509 height 39
copy p "[GEOGRAPHIC_DATA]"
drag, startPoint x: 497, startPoint y: 644, endPoint x: 357, endPoint y: 635, distance: 140.7
click at [352, 638] on div "[GEOGRAPHIC_DATA]" at bounding box center [545, 637] width 509 height 39
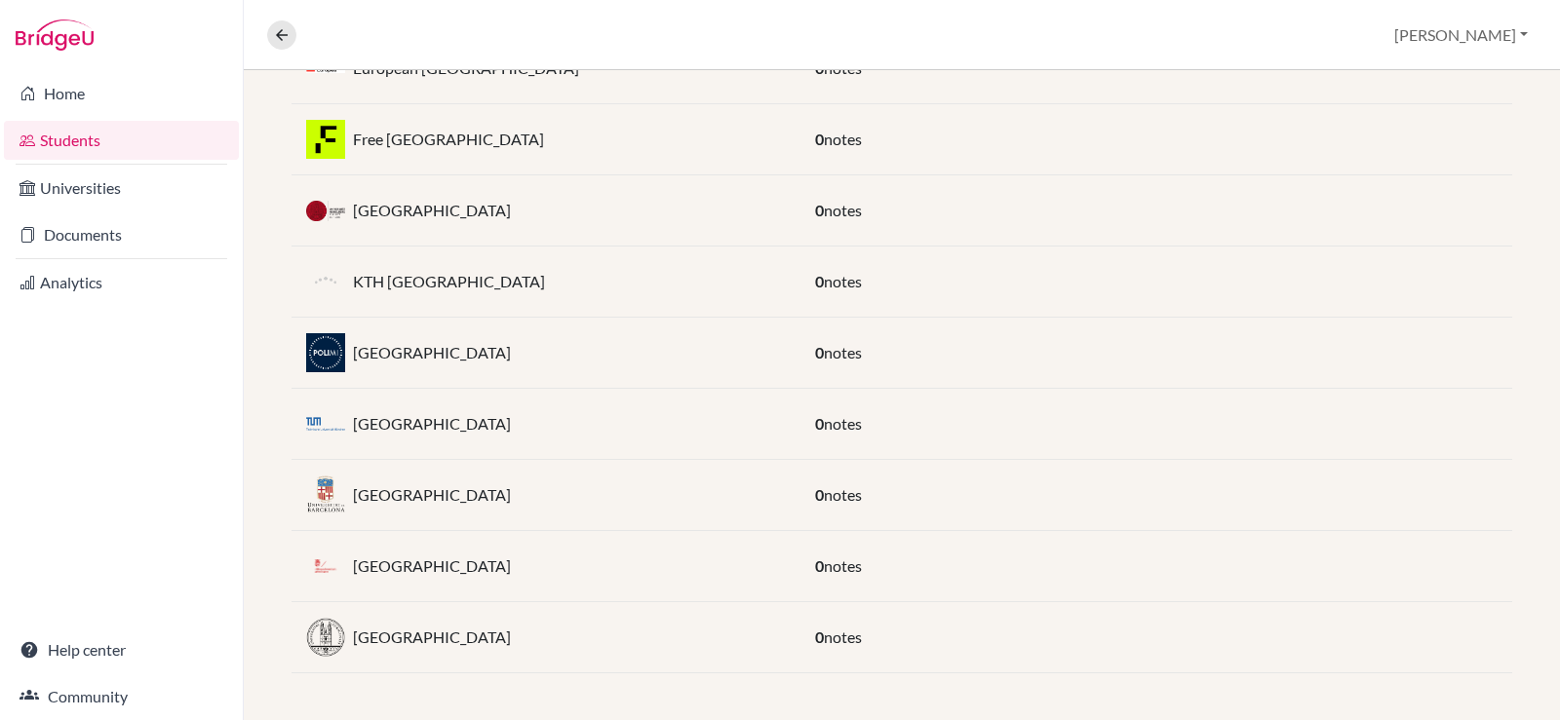
copy p "[GEOGRAPHIC_DATA]"
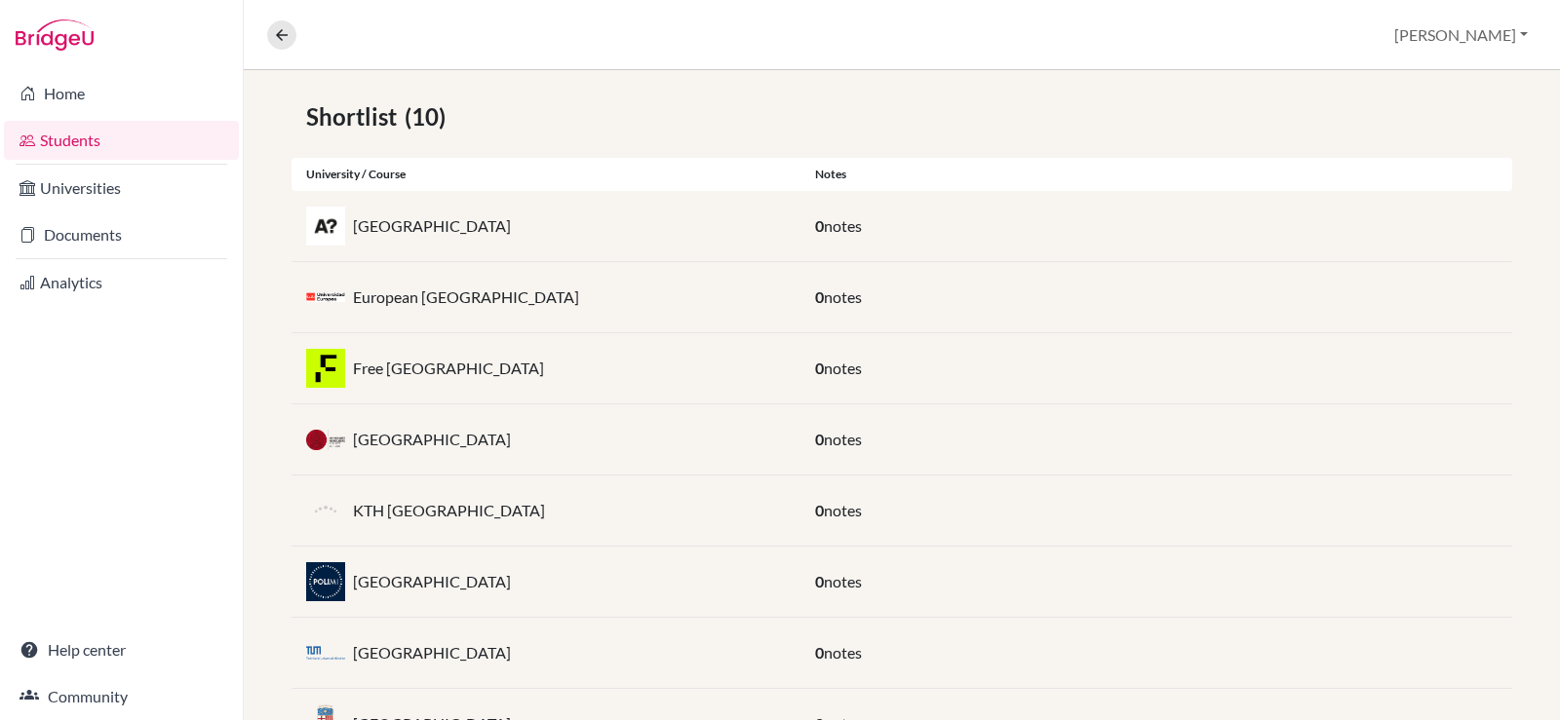
scroll to position [272, 0]
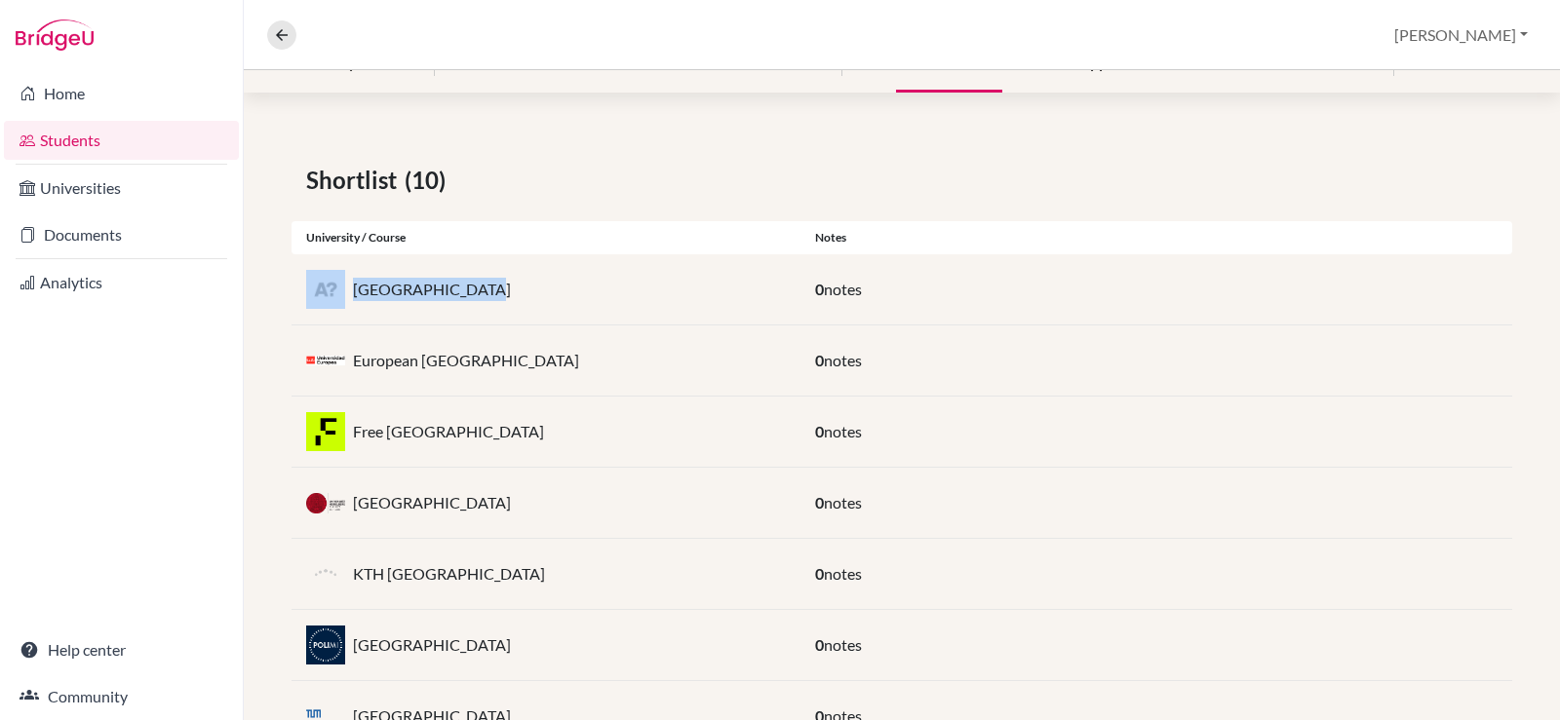
drag, startPoint x: 374, startPoint y: 279, endPoint x: 345, endPoint y: 281, distance: 29.3
click at [345, 281] on div "[GEOGRAPHIC_DATA]" at bounding box center [545, 289] width 509 height 39
copy div "[GEOGRAPHIC_DATA]"
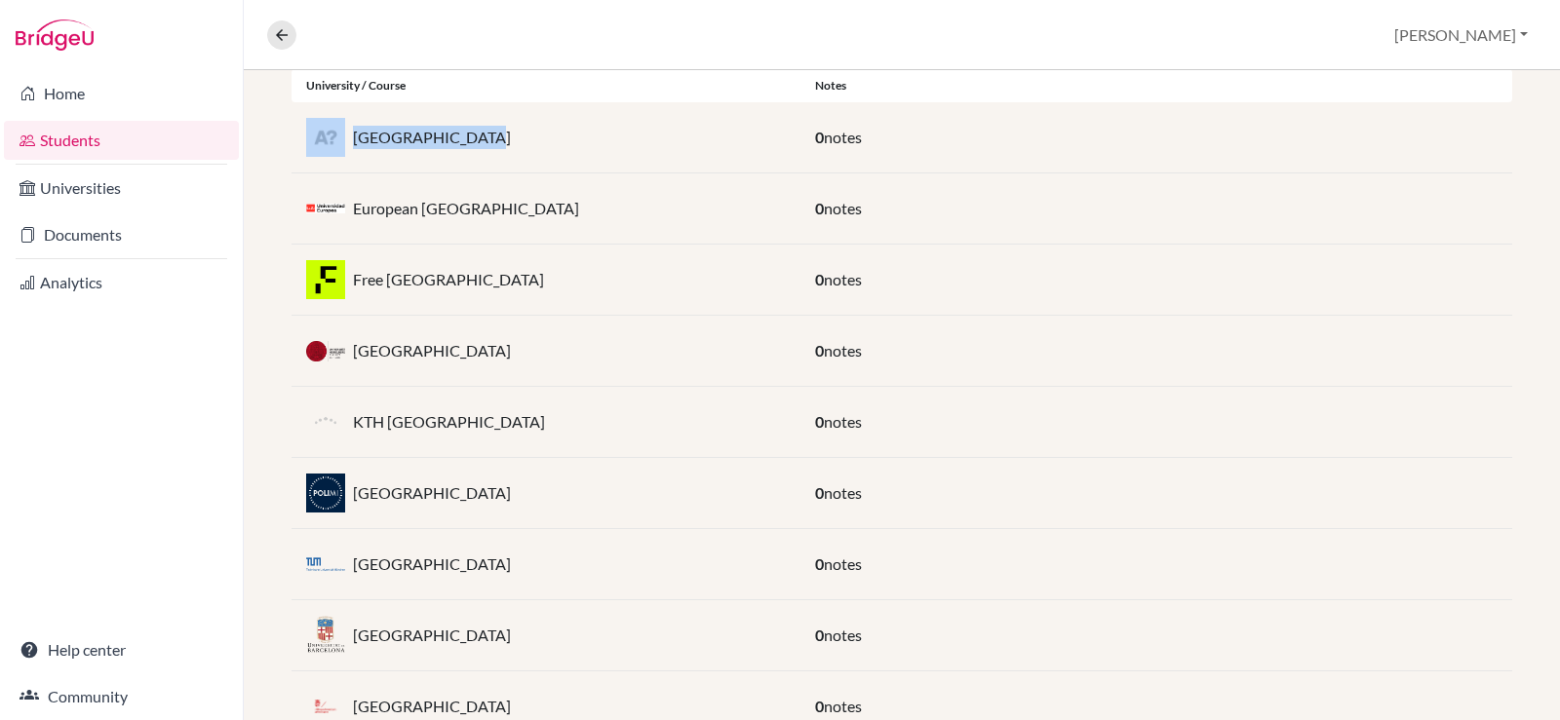
scroll to position [467, 0]
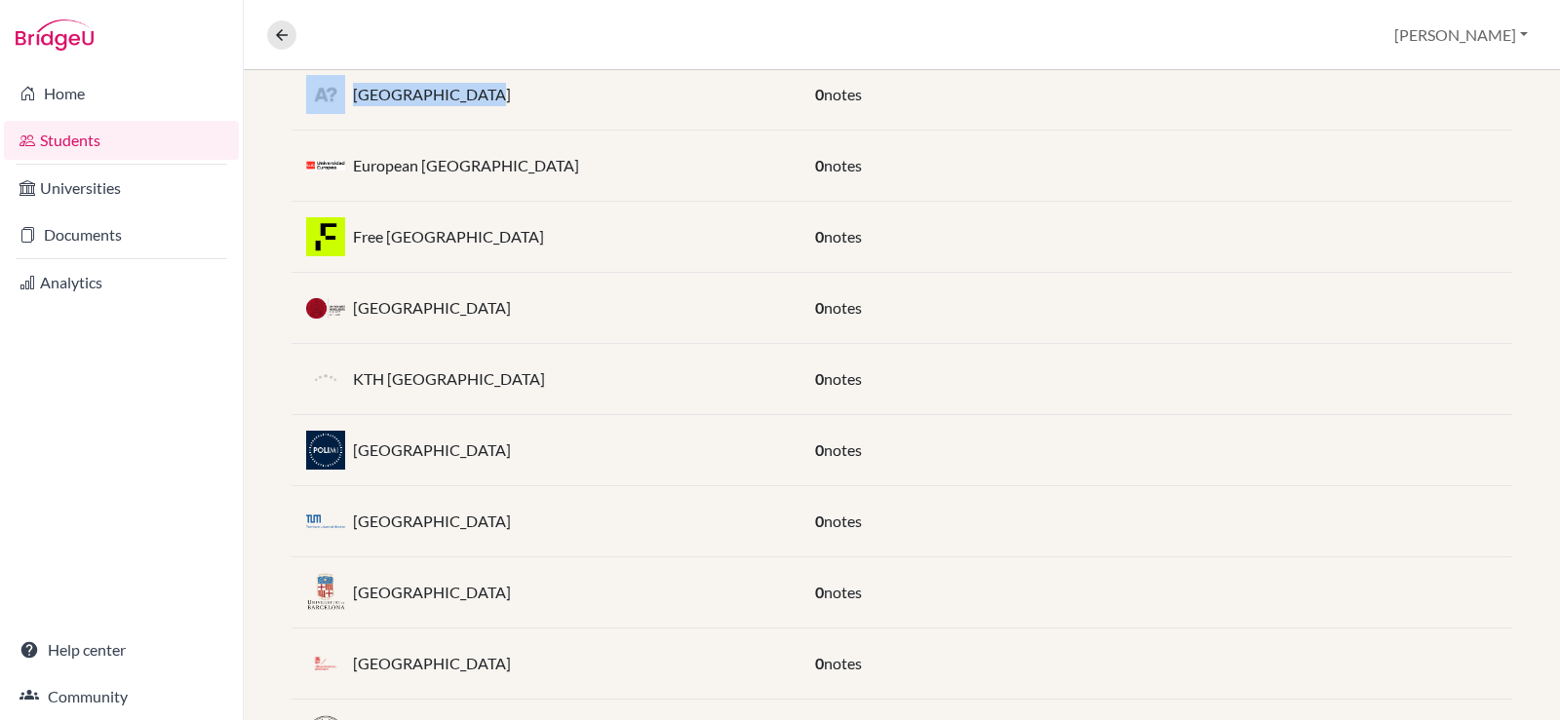
drag, startPoint x: 609, startPoint y: 391, endPoint x: 348, endPoint y: 392, distance: 261.2
click at [348, 392] on div "KTH [GEOGRAPHIC_DATA]" at bounding box center [545, 379] width 509 height 39
copy div "KTH [GEOGRAPHIC_DATA]"
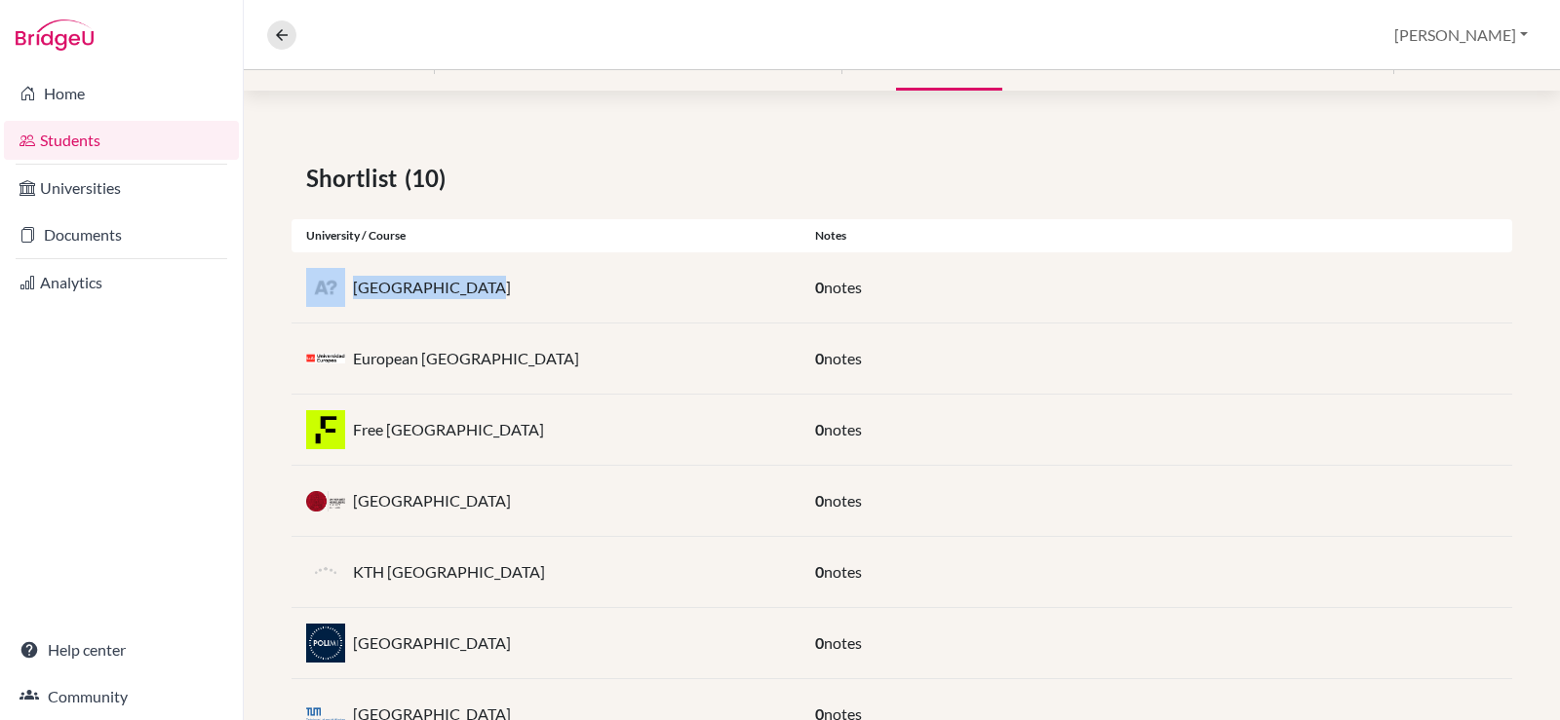
scroll to position [272, 0]
drag, startPoint x: 572, startPoint y: 643, endPoint x: 355, endPoint y: 654, distance: 217.6
click at [355, 654] on div "[GEOGRAPHIC_DATA]" at bounding box center [545, 645] width 509 height 39
copy p "[GEOGRAPHIC_DATA]"
